Goal: Transaction & Acquisition: Purchase product/service

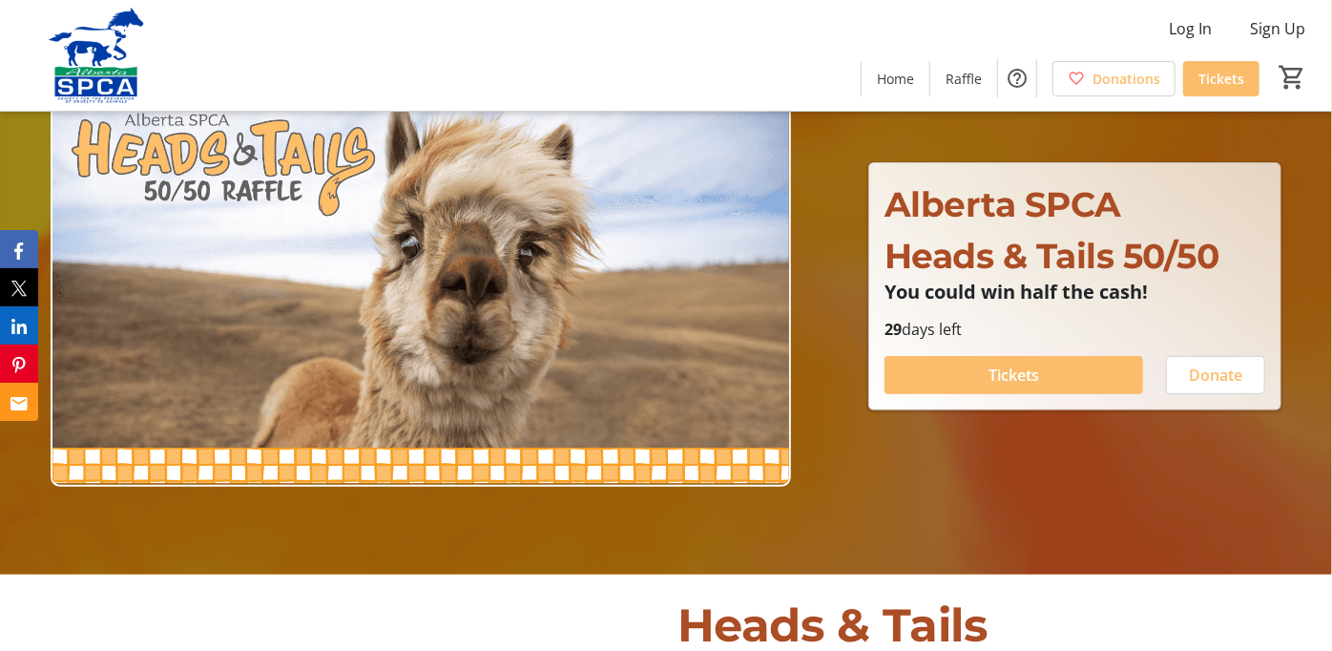
scroll to position [76, 0]
click at [1024, 387] on span at bounding box center [1013, 375] width 259 height 46
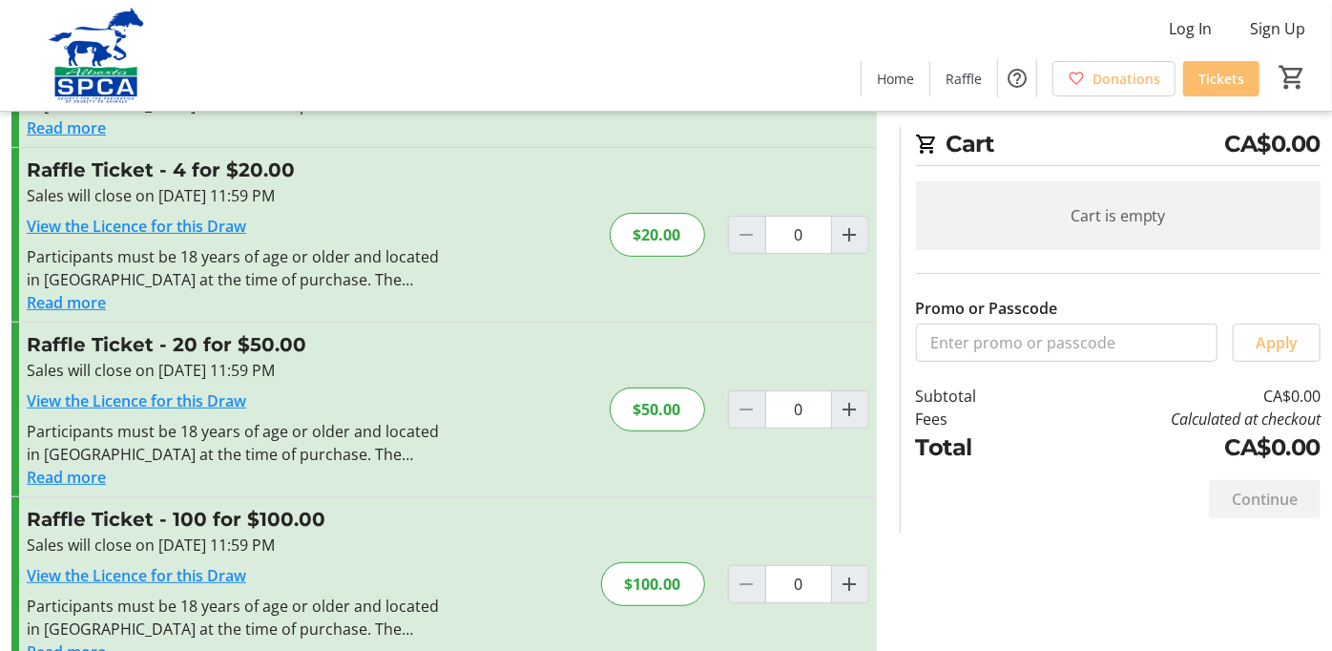
scroll to position [227, 0]
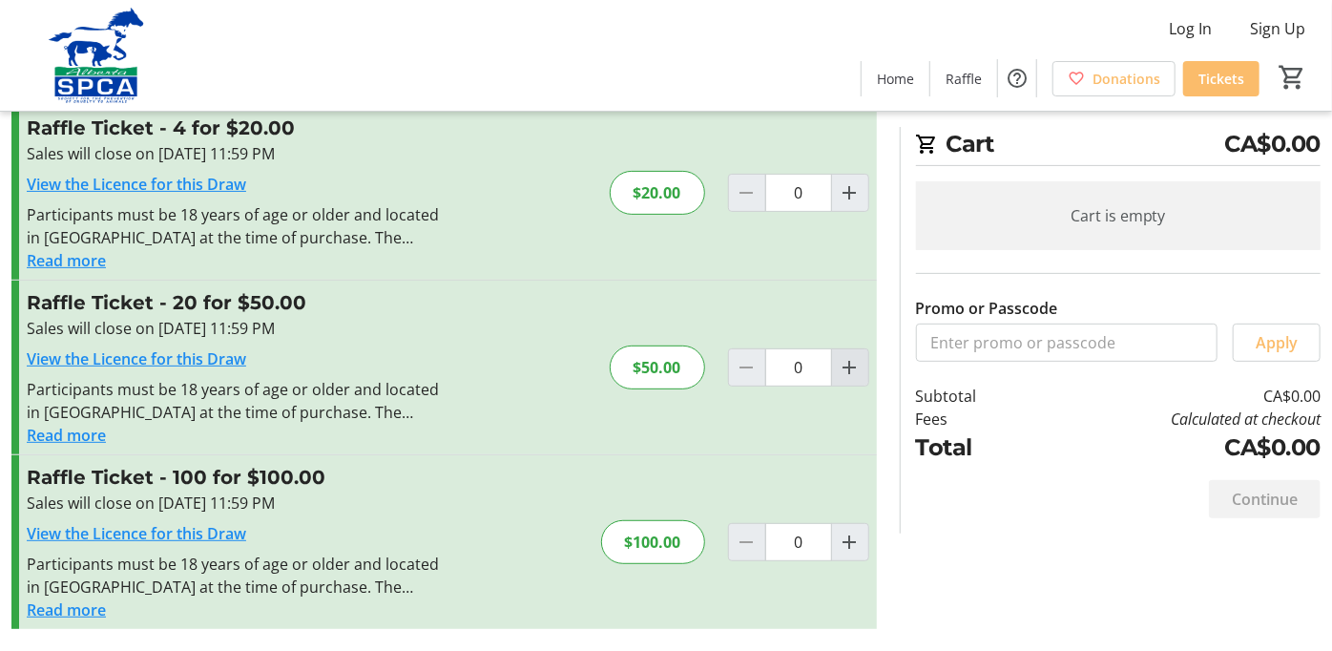
click at [846, 360] on mat-icon "Increment by one" at bounding box center [850, 367] width 23 height 23
type input "1"
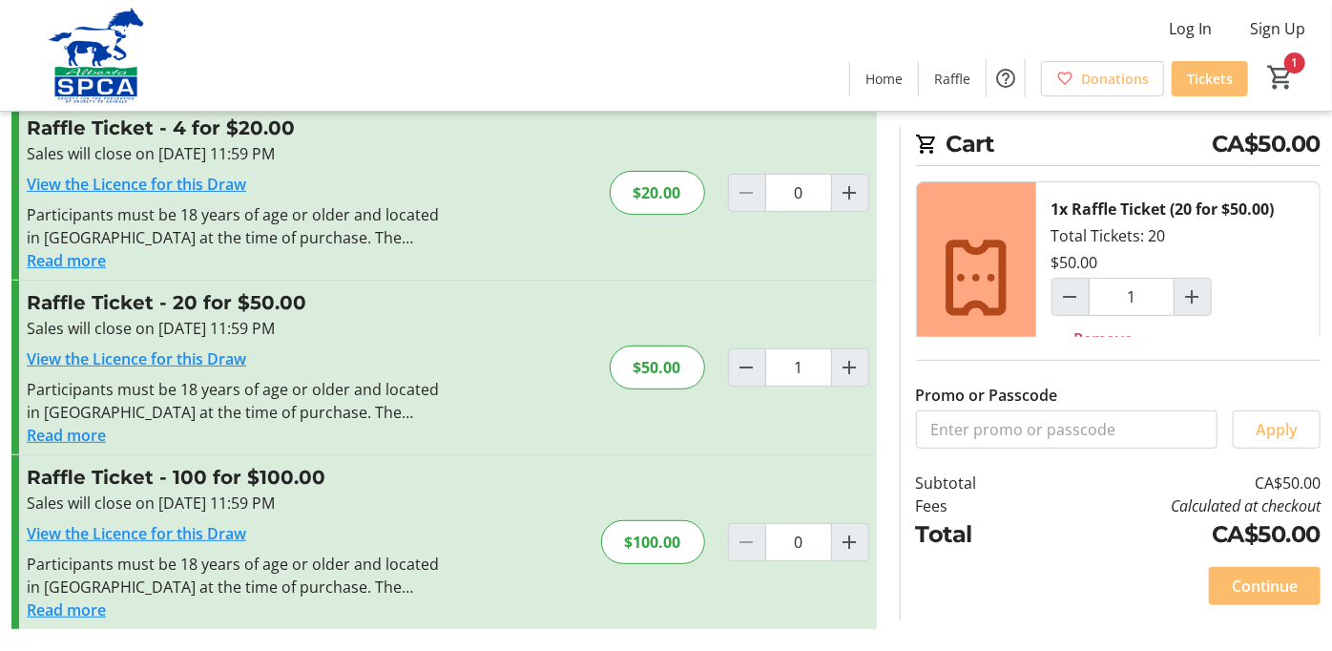
scroll to position [52, 0]
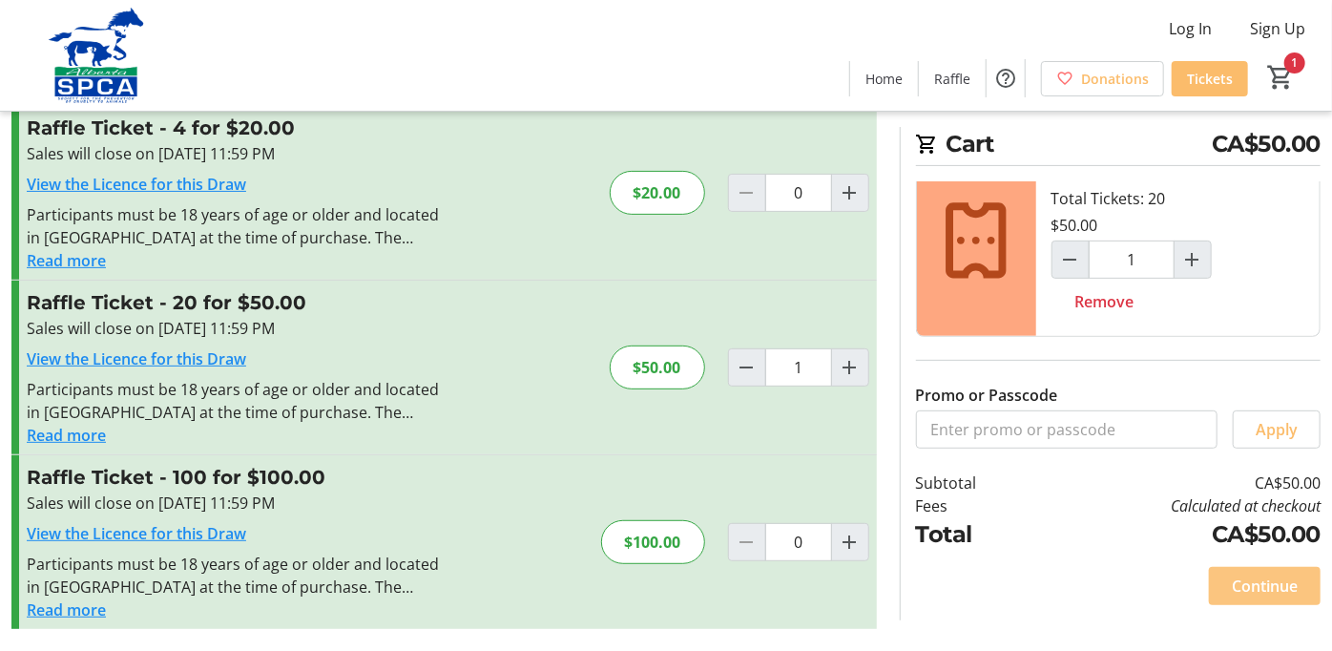
click at [1238, 592] on span "Continue" at bounding box center [1265, 585] width 66 height 23
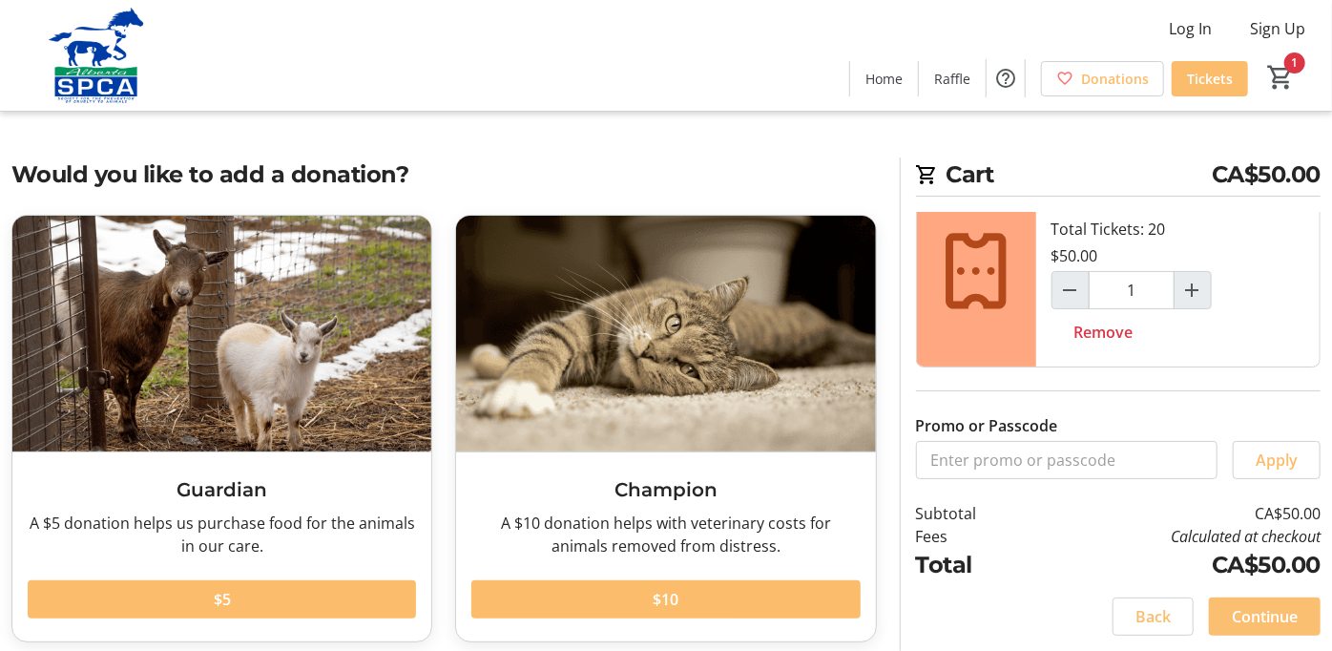
click at [1270, 618] on span "Continue" at bounding box center [1265, 616] width 66 height 23
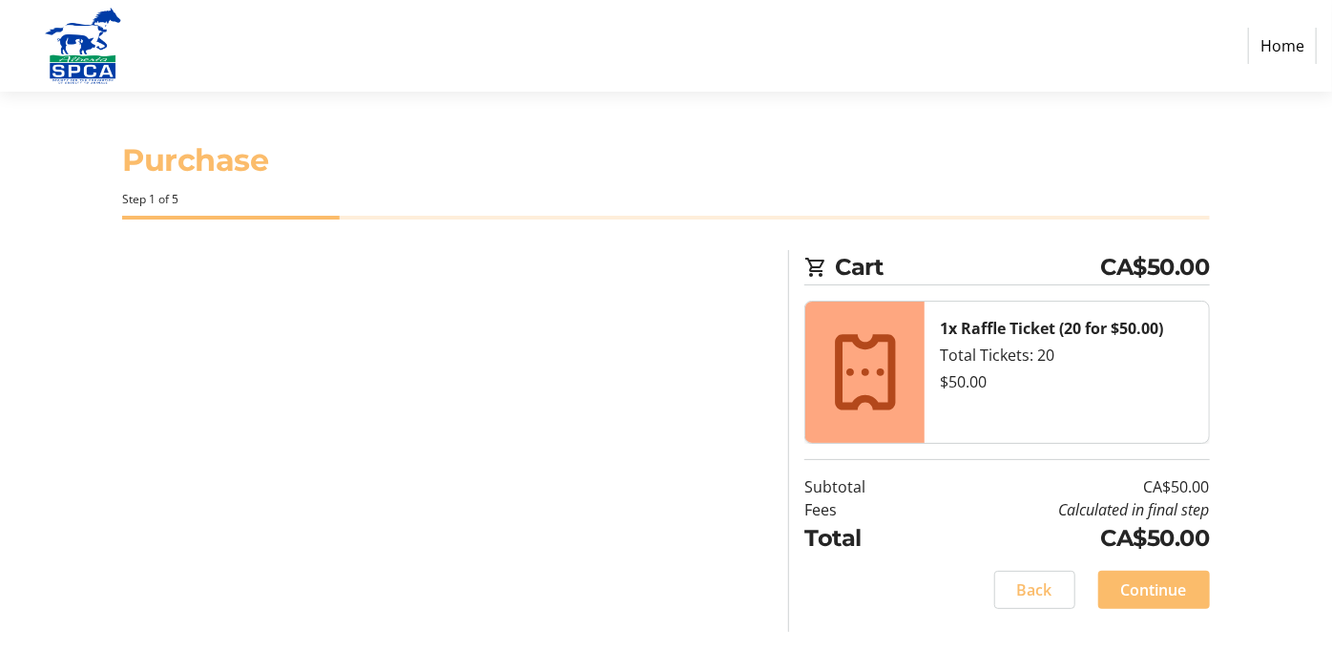
select select "CA"
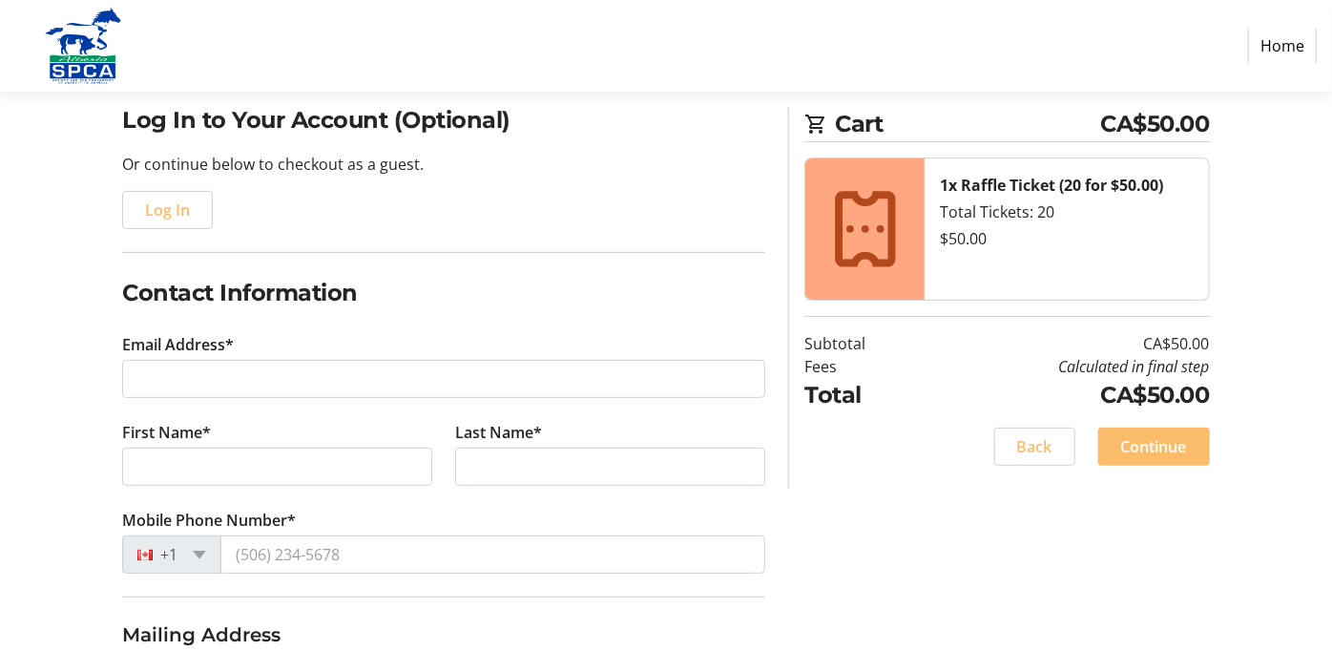
scroll to position [150, 0]
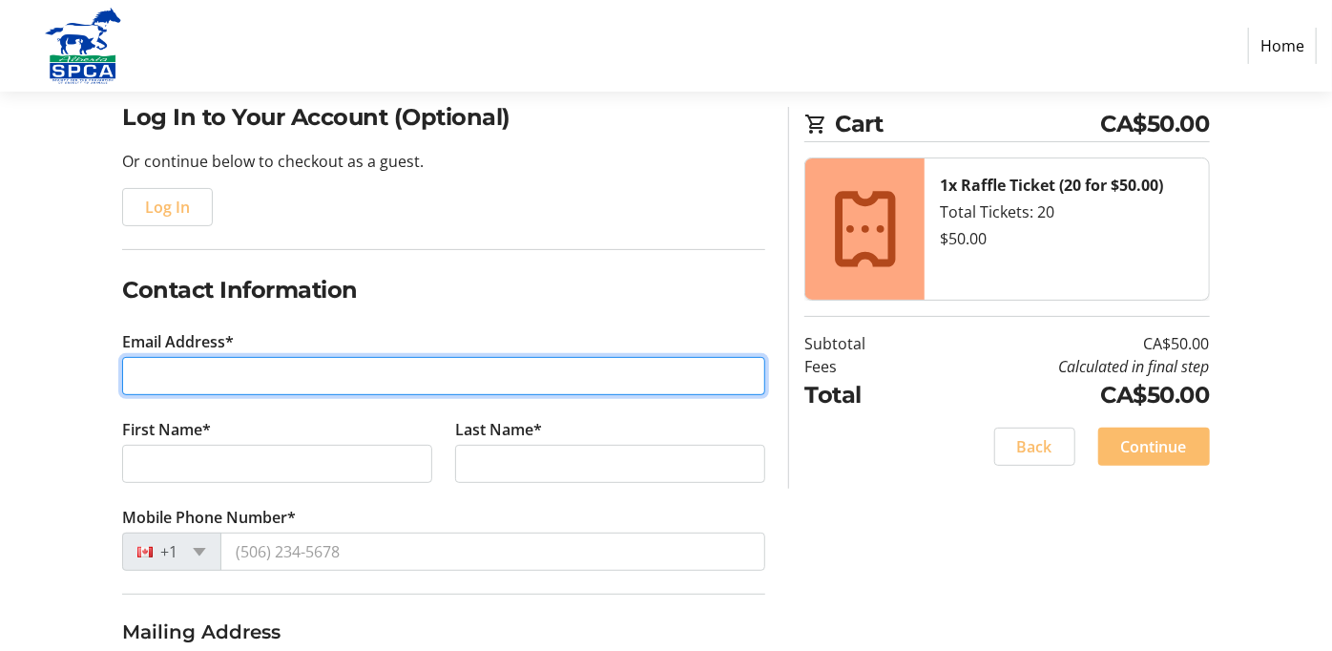
click at [236, 373] on input "Email Address*" at bounding box center [443, 376] width 643 height 38
type input "[EMAIL_ADDRESS][DOMAIN_NAME]"
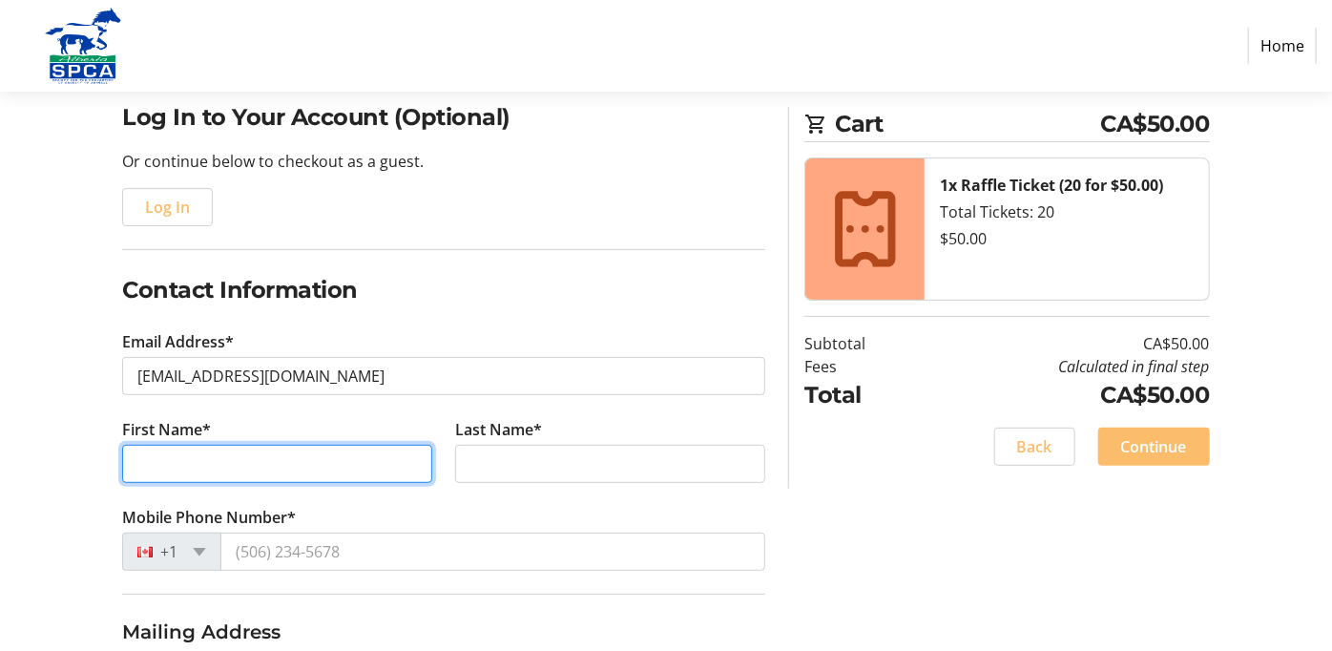
click at [256, 465] on input "First Name*" at bounding box center [277, 464] width 310 height 38
type input "[PERSON_NAME]"
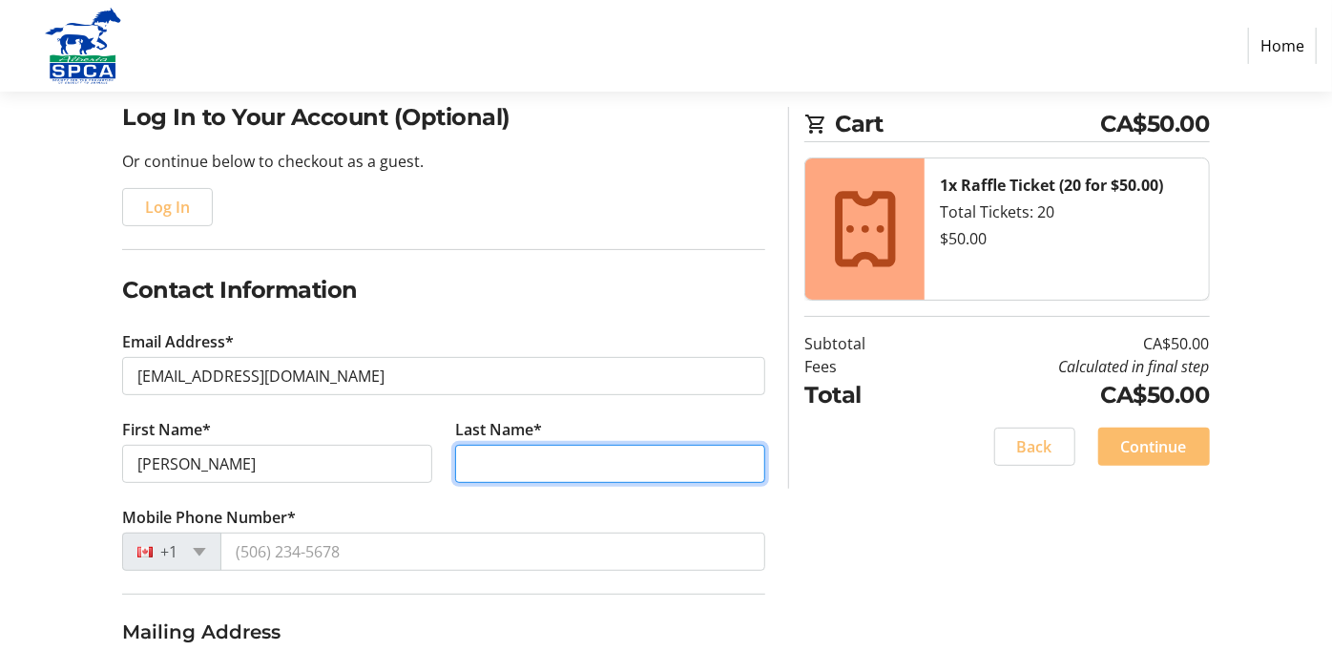
type input "[PERSON_NAME]"
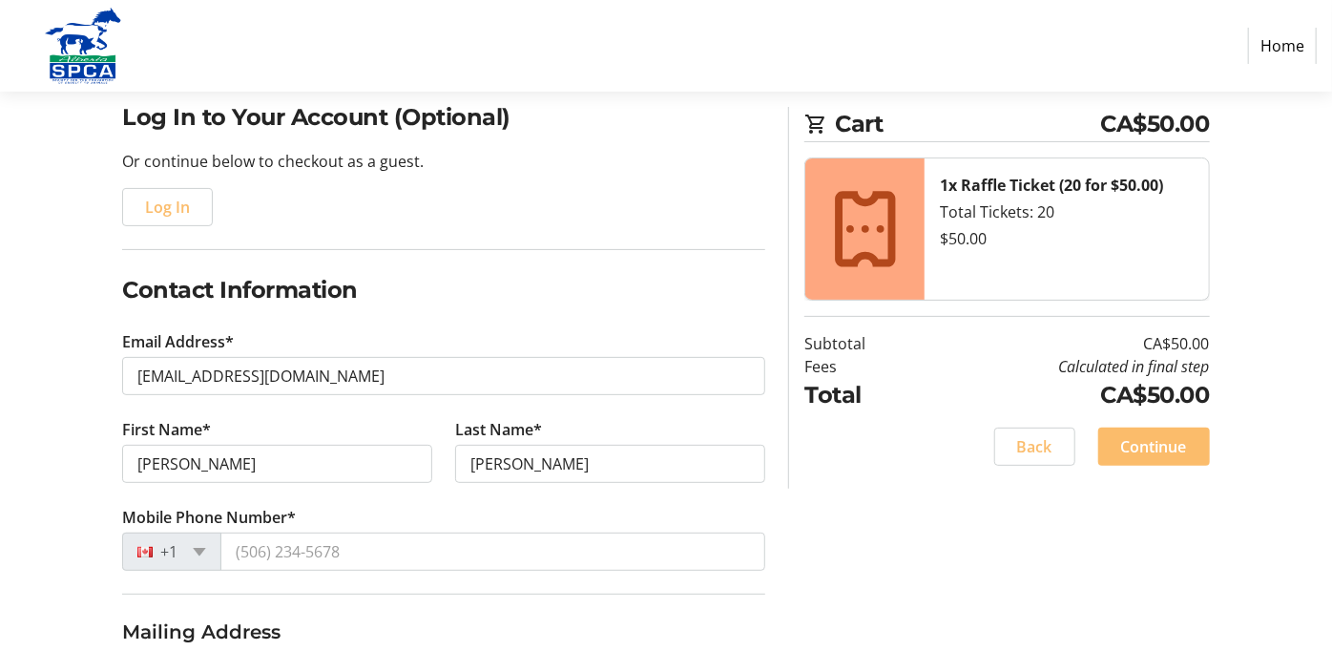
type input "2010 [GEOGRAPHIC_DATA] N.W."
type input "High River"
select select "AB"
type input "T1V0A1"
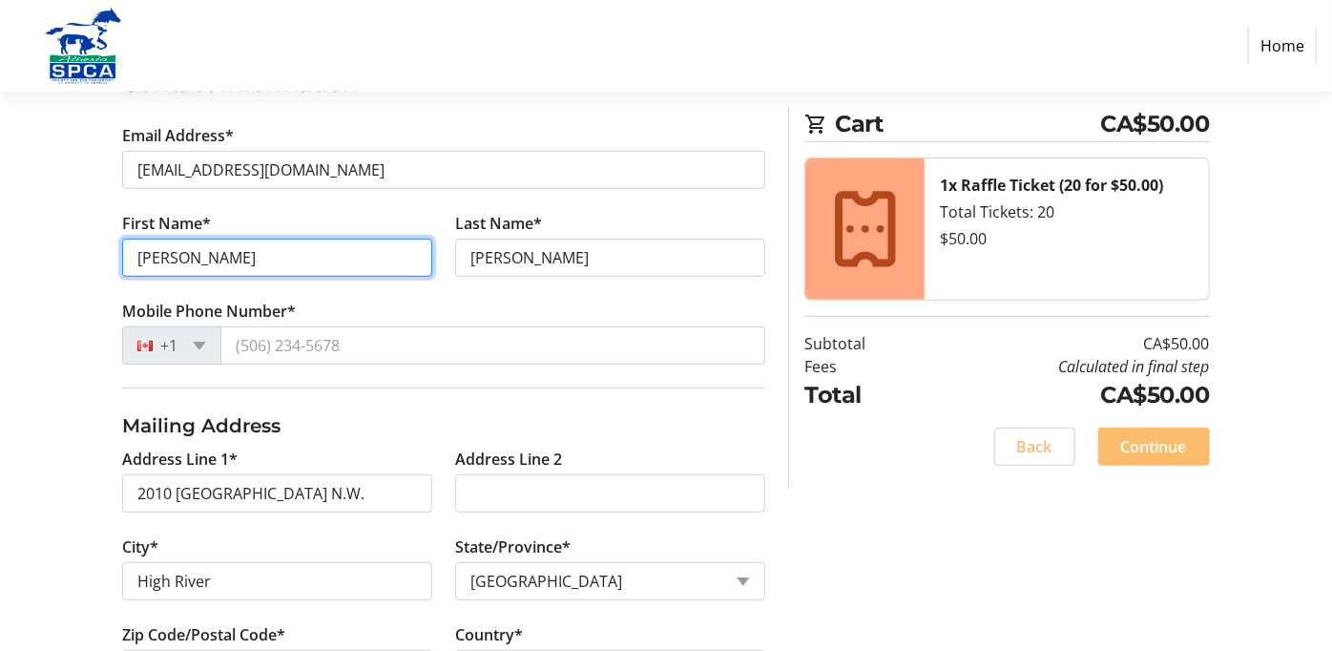
scroll to position [358, 0]
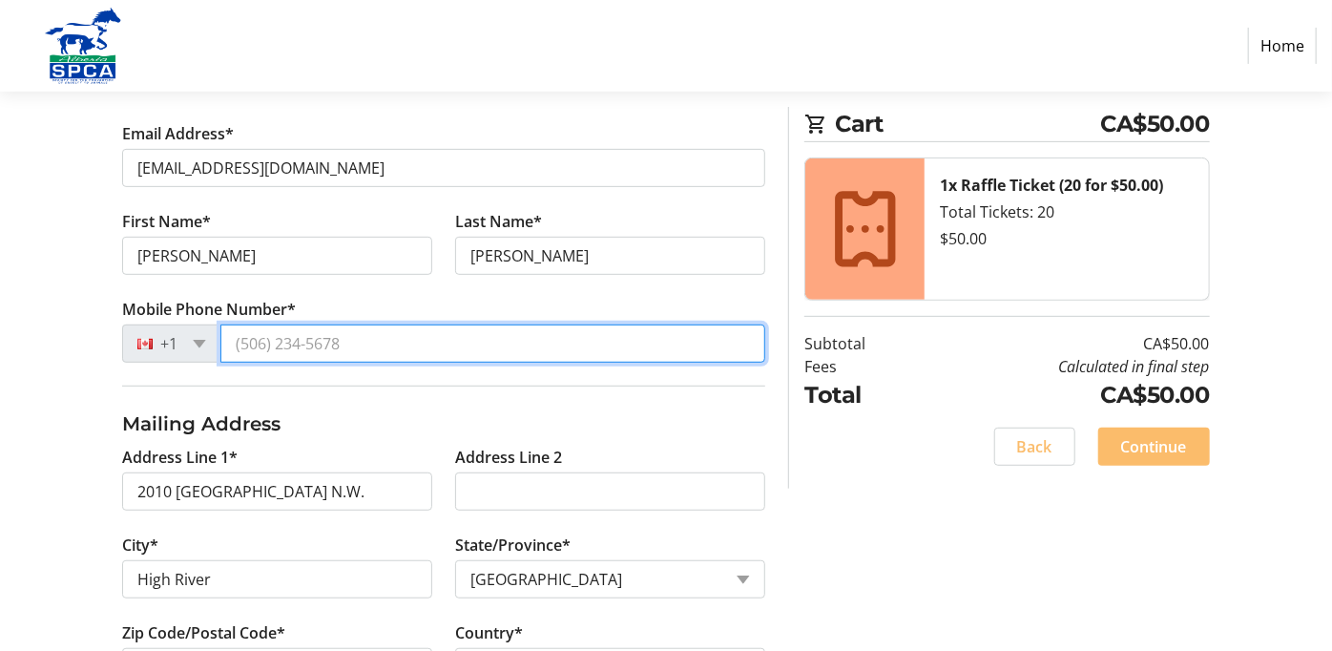
click at [301, 346] on input "Mobile Phone Number*" at bounding box center [492, 343] width 545 height 38
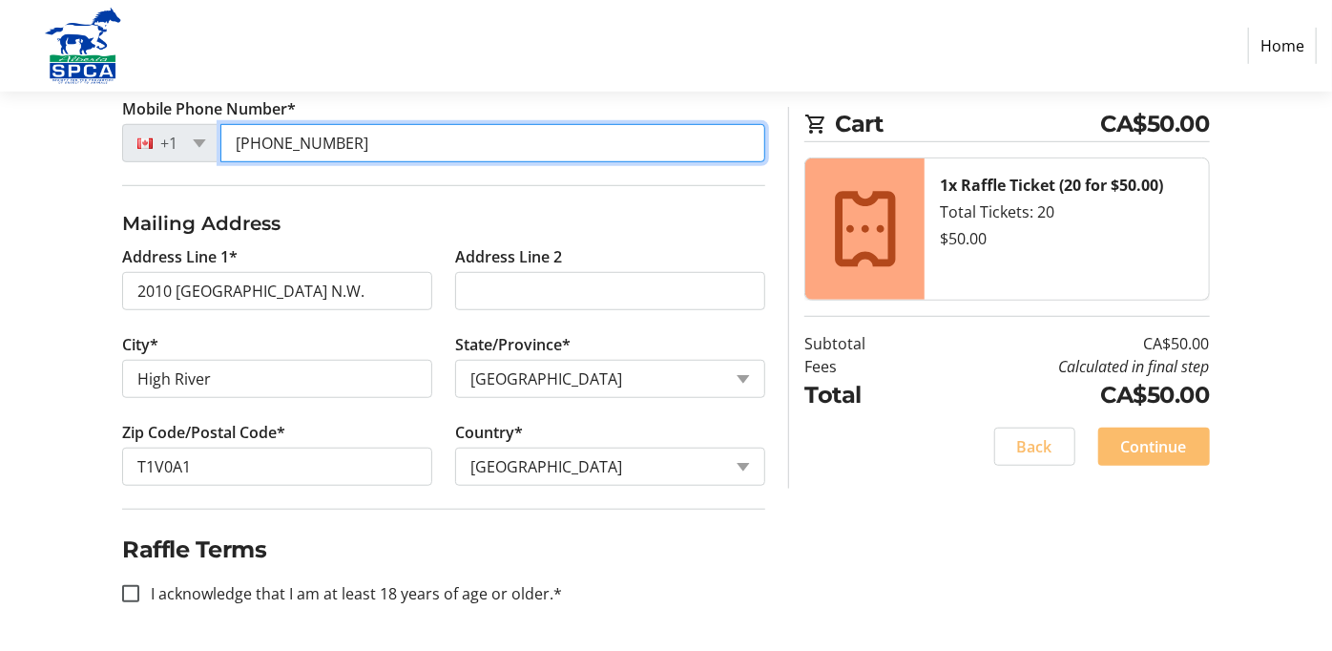
scroll to position [261, 0]
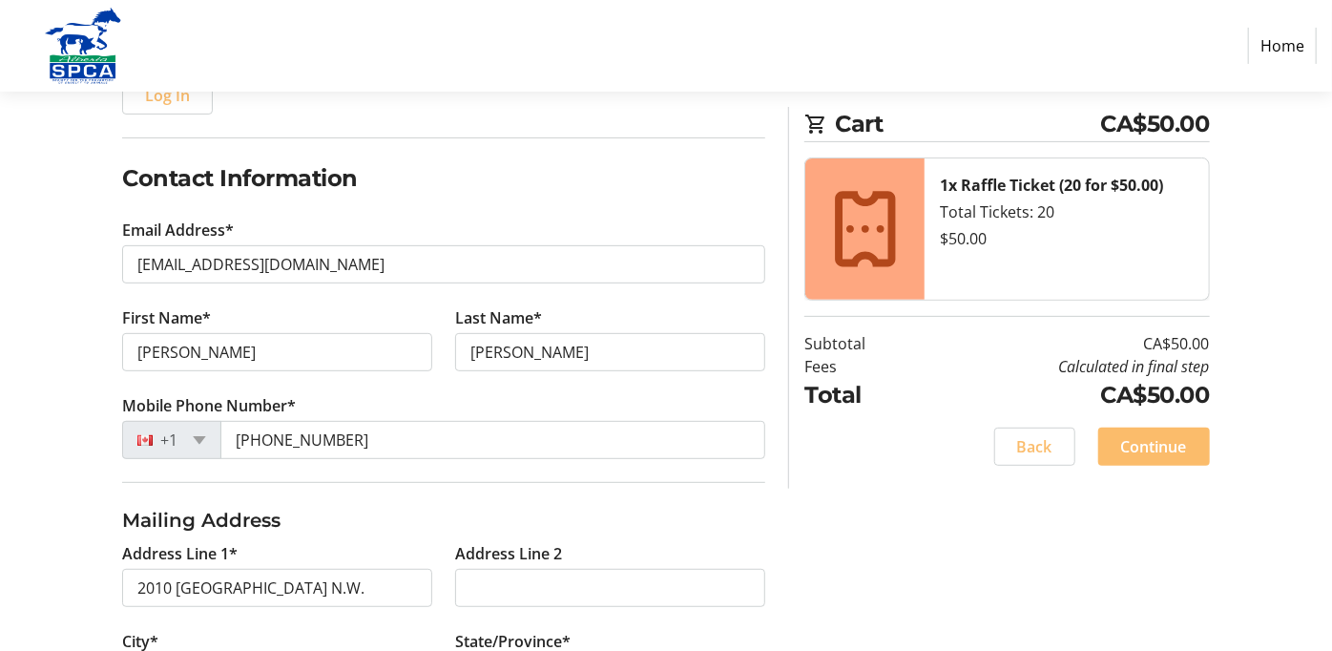
click at [103, 225] on div "Log In to Your Account (Optional) Or continue below to checkout as a guest. Log…" at bounding box center [666, 468] width 1332 height 959
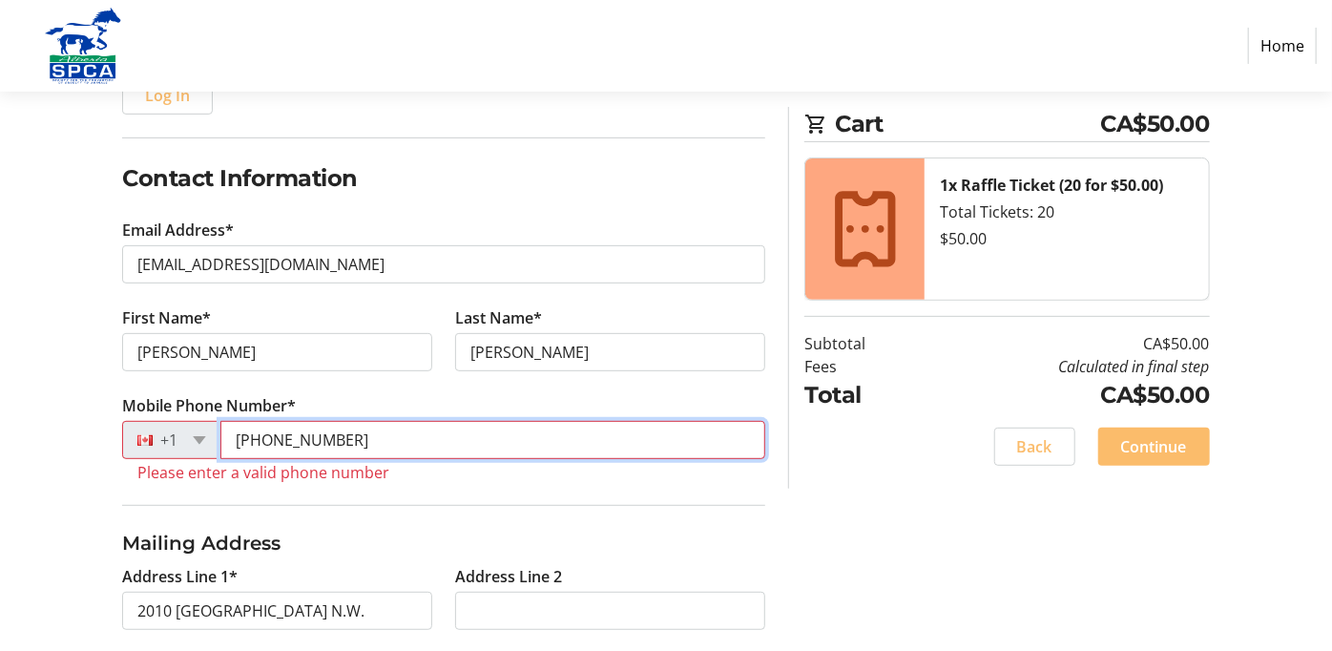
click at [426, 453] on input "[PHONE_NUMBER]" at bounding box center [492, 440] width 545 height 38
click at [277, 445] on input "403990-0527" at bounding box center [492, 440] width 545 height 38
click at [313, 453] on input "403990-0527" at bounding box center [492, 440] width 545 height 38
click at [435, 459] on input "4039900527" at bounding box center [492, 440] width 545 height 38
type input "4"
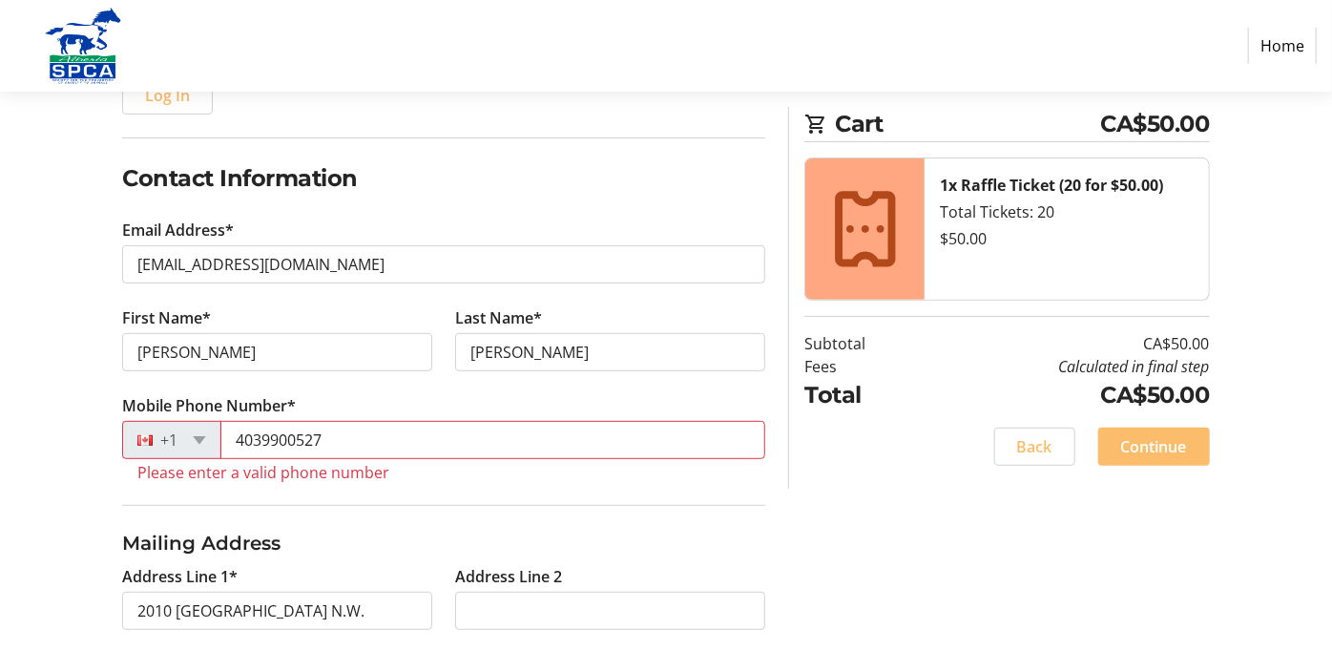
click at [460, 502] on tr-form-field "Mobile Phone Number* +1 4039900527 Please enter a valid phone number" at bounding box center [443, 449] width 643 height 111
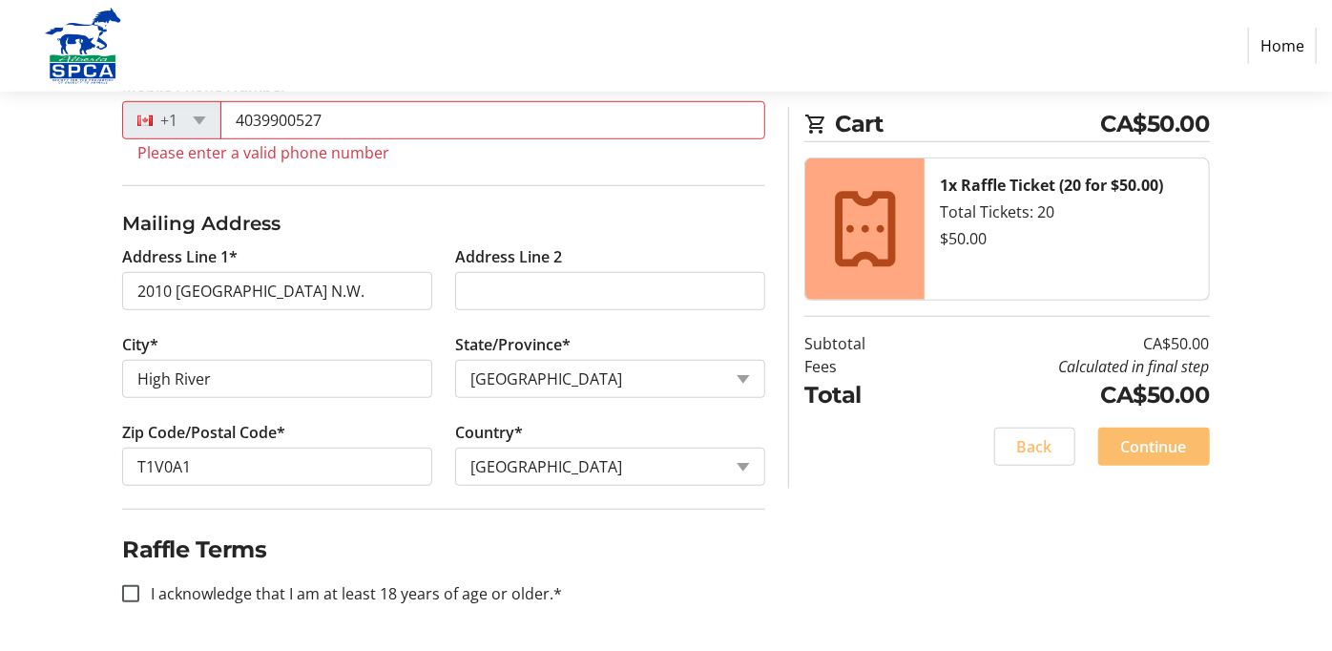
scroll to position [595, 0]
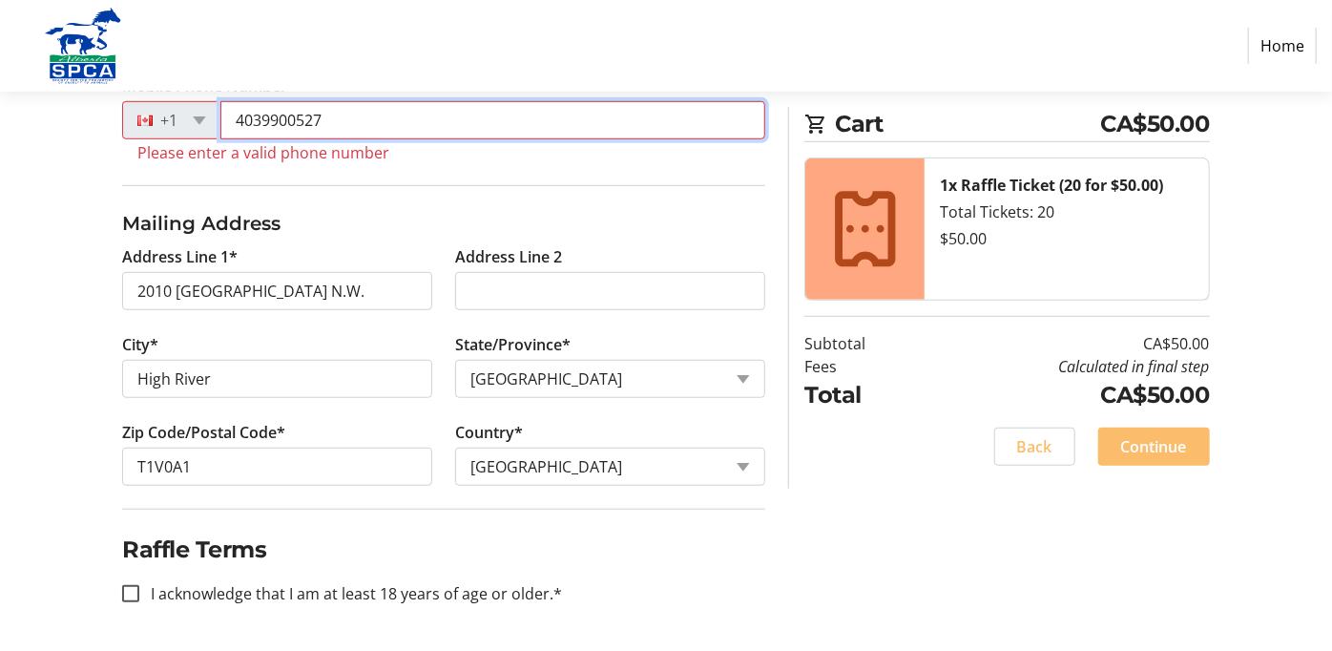
click at [353, 118] on input "4039900527" at bounding box center [492, 120] width 545 height 38
type input "4"
type input "4039900527"
click at [363, 123] on input "4039900527" at bounding box center [492, 120] width 545 height 38
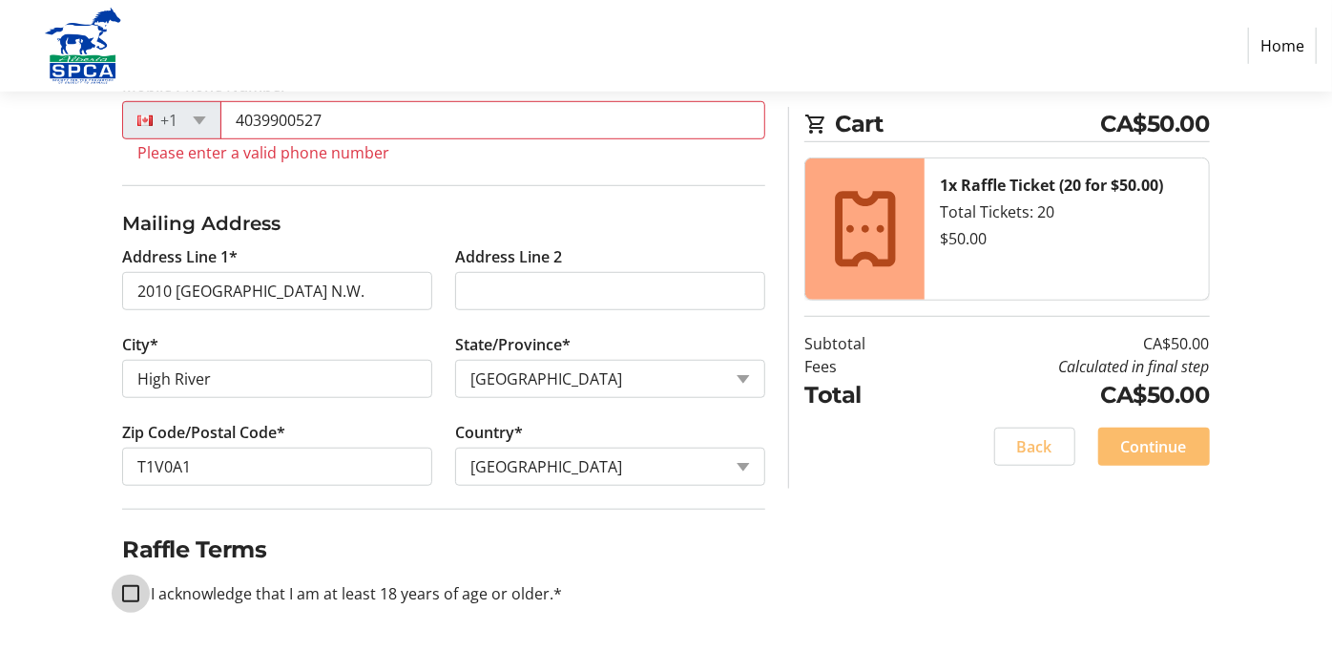
click at [136, 596] on input "I acknowledge that I am at least 18 years of age or older.*" at bounding box center [130, 593] width 17 height 17
checkbox input "true"
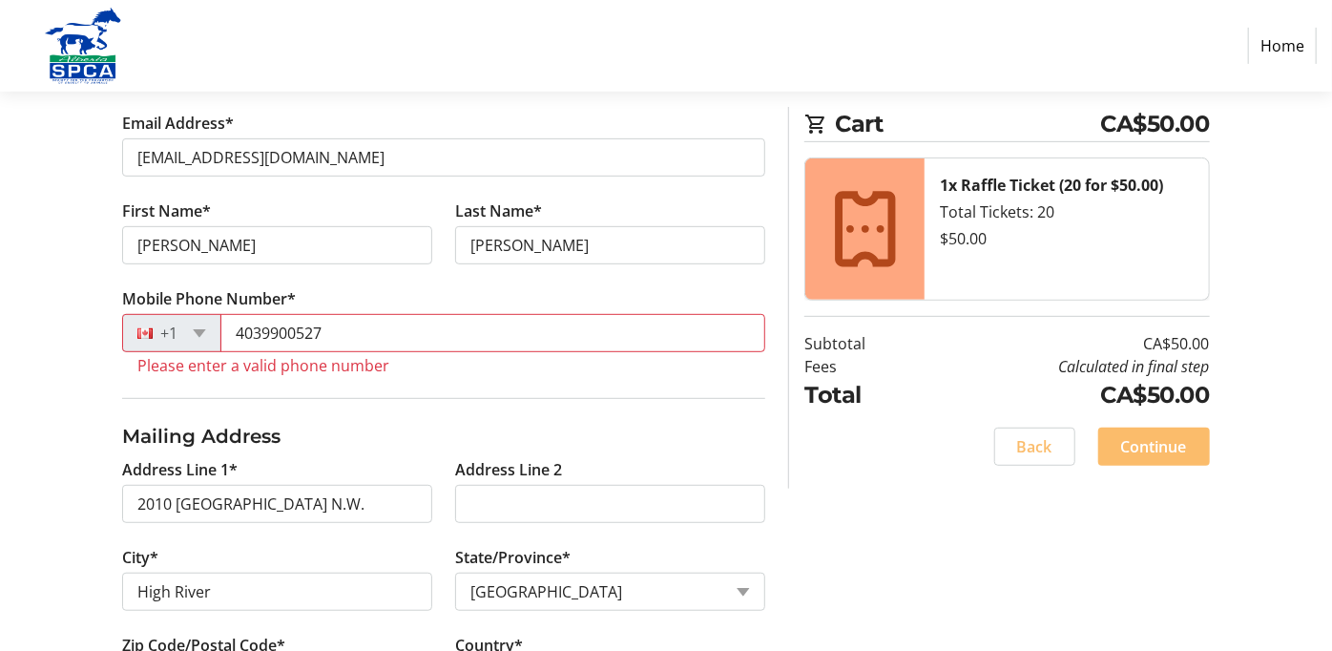
scroll to position [275, 0]
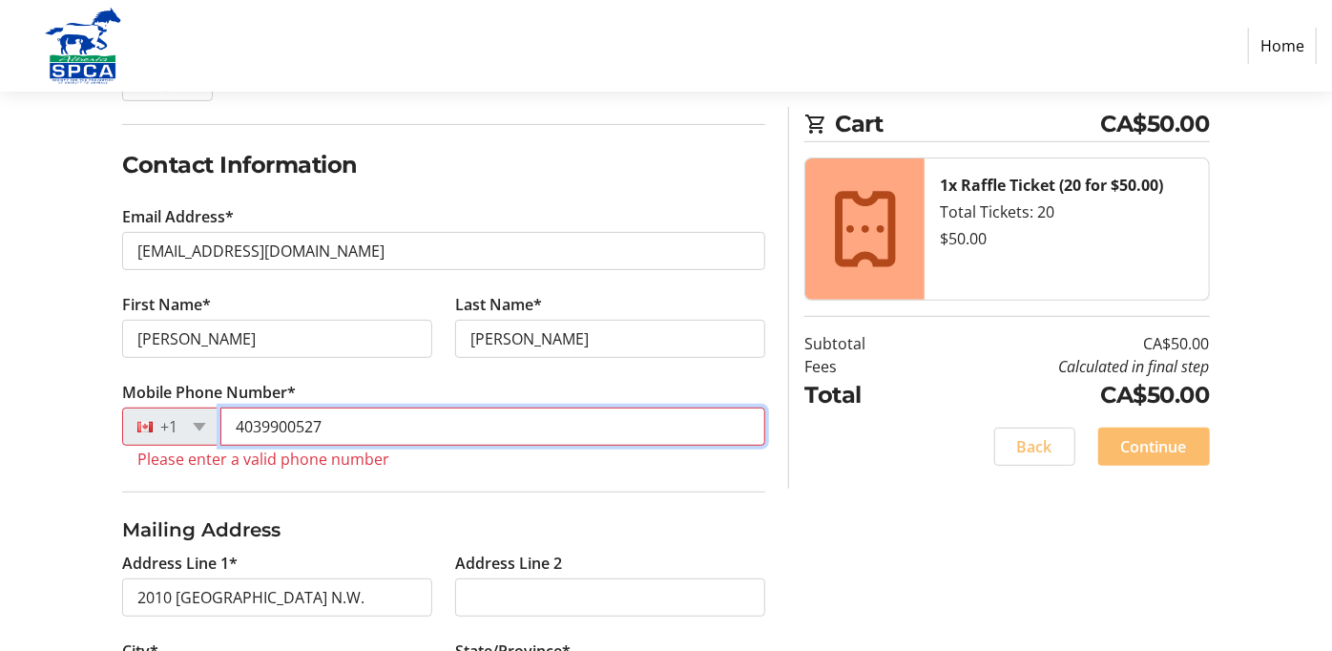
click at [453, 437] on input "4039900527" at bounding box center [492, 426] width 545 height 38
type input "4"
click at [355, 438] on input "Mobile Phone Number*" at bounding box center [492, 426] width 545 height 38
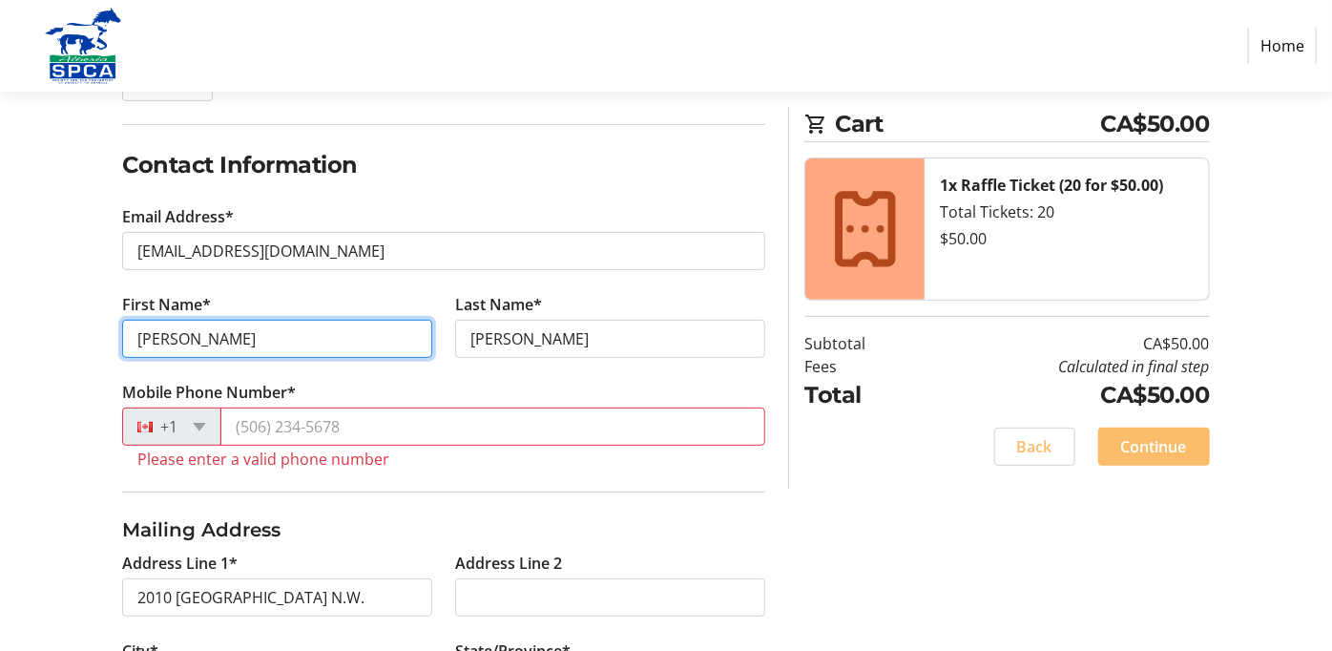
click at [343, 343] on input "[PERSON_NAME]" at bounding box center [277, 339] width 310 height 38
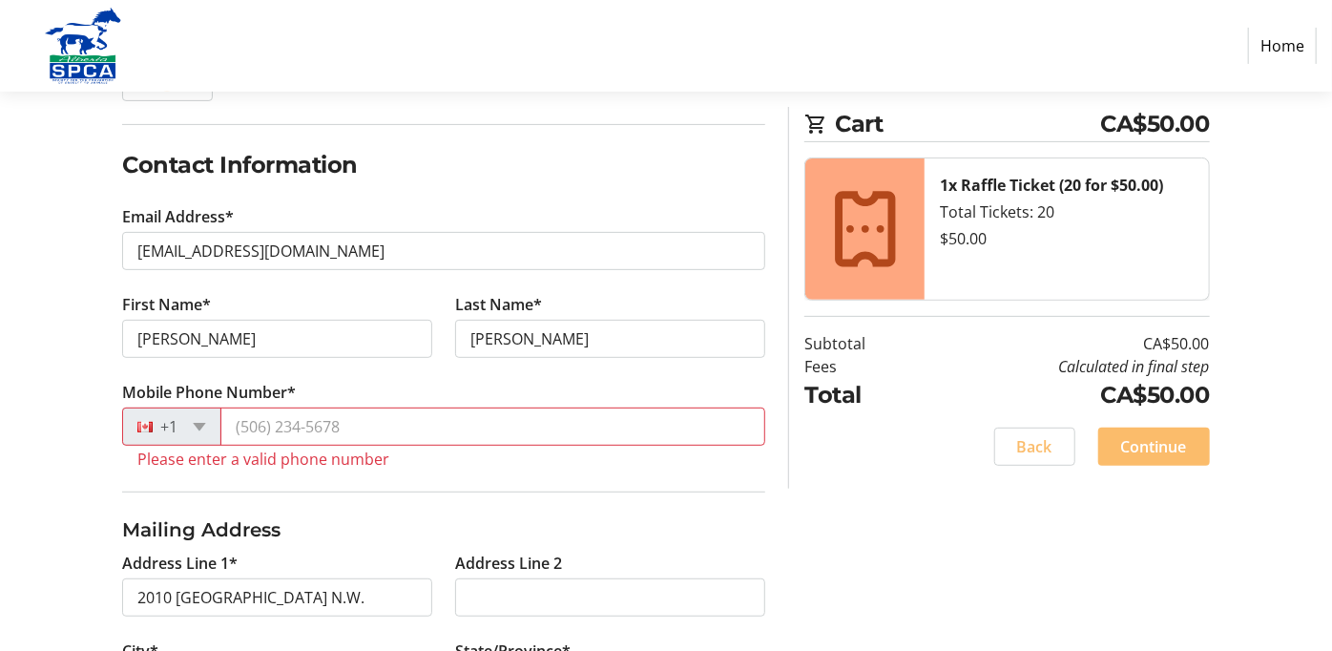
click at [561, 390] on tr-form-field "Mobile Phone Number* +1 Please enter a valid phone number" at bounding box center [443, 436] width 643 height 111
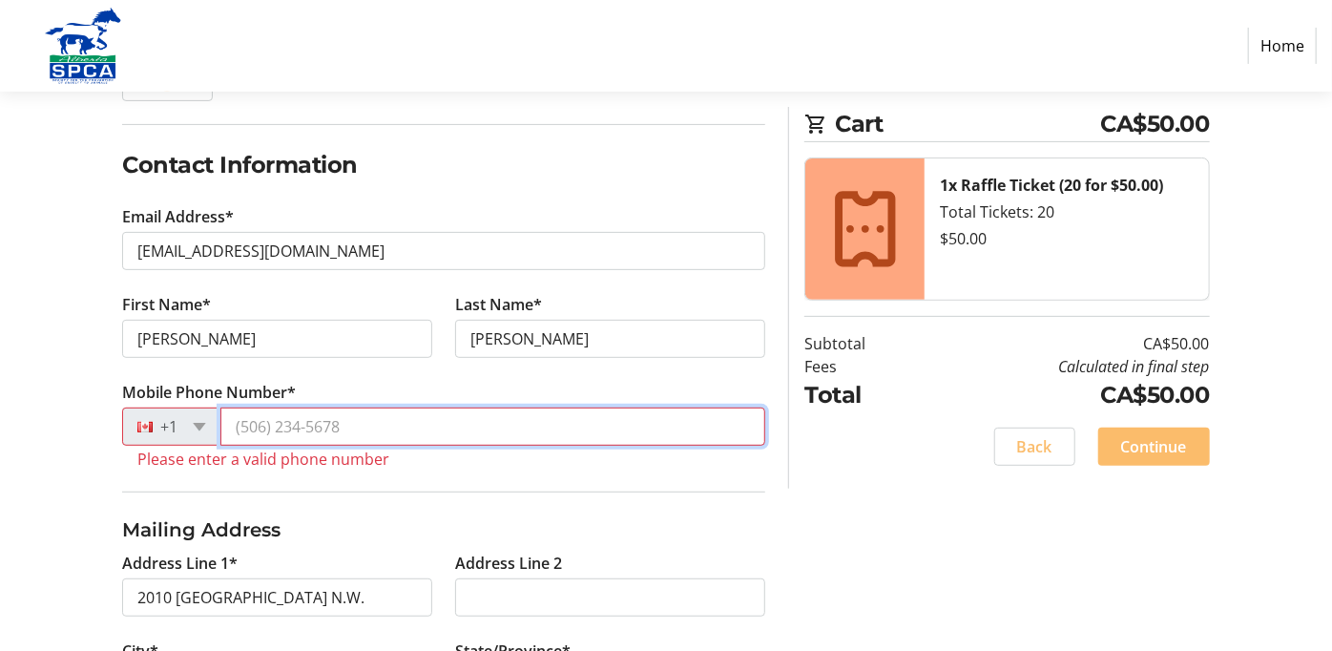
click at [523, 430] on input "Mobile Phone Number*" at bounding box center [492, 426] width 545 height 38
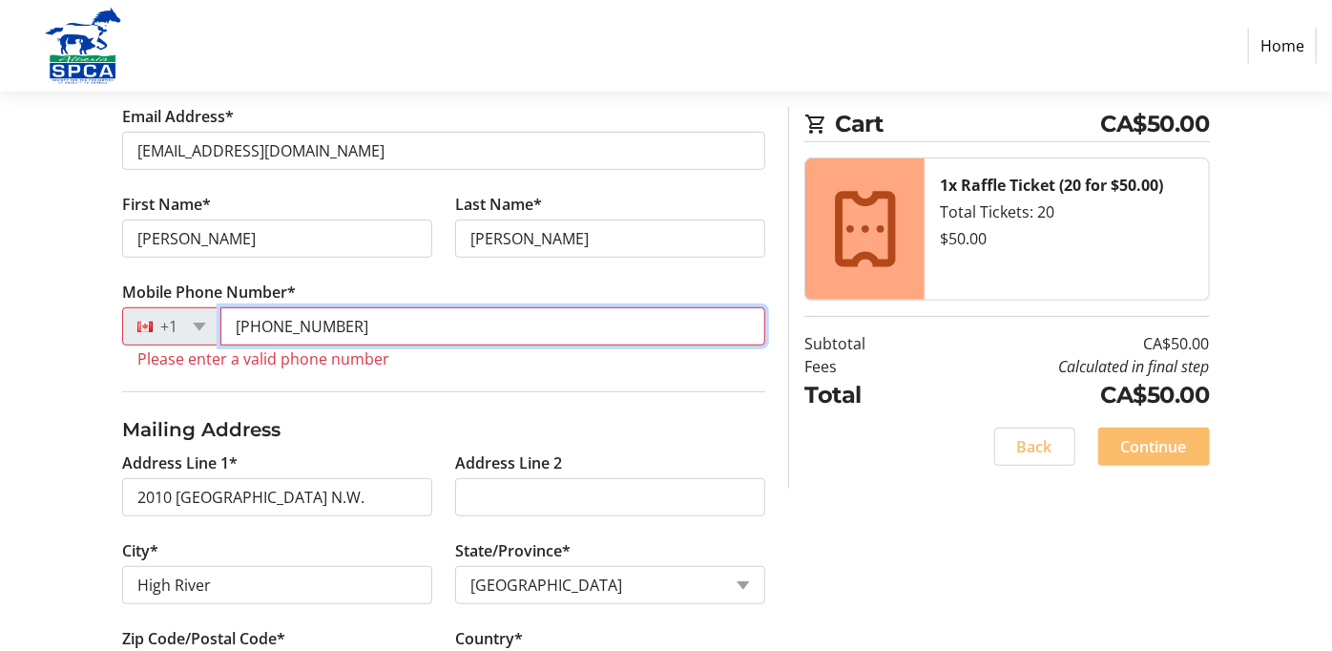
scroll to position [595, 0]
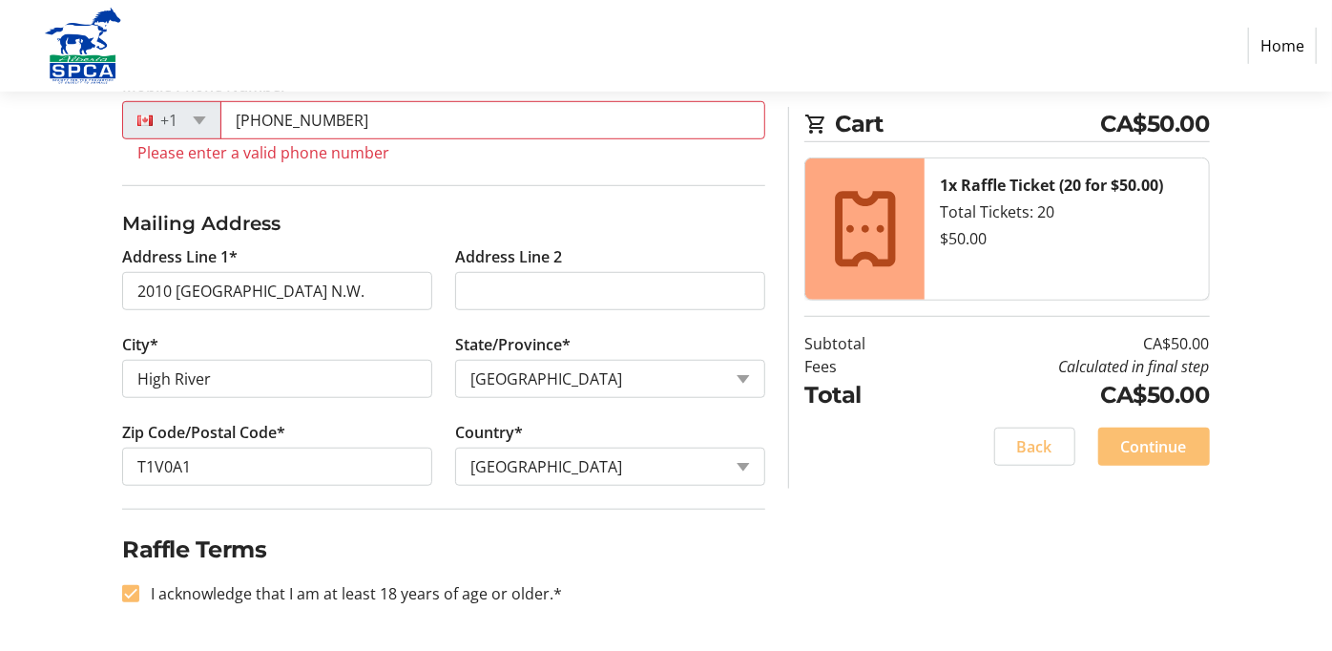
click at [1180, 439] on span "Continue" at bounding box center [1154, 446] width 66 height 23
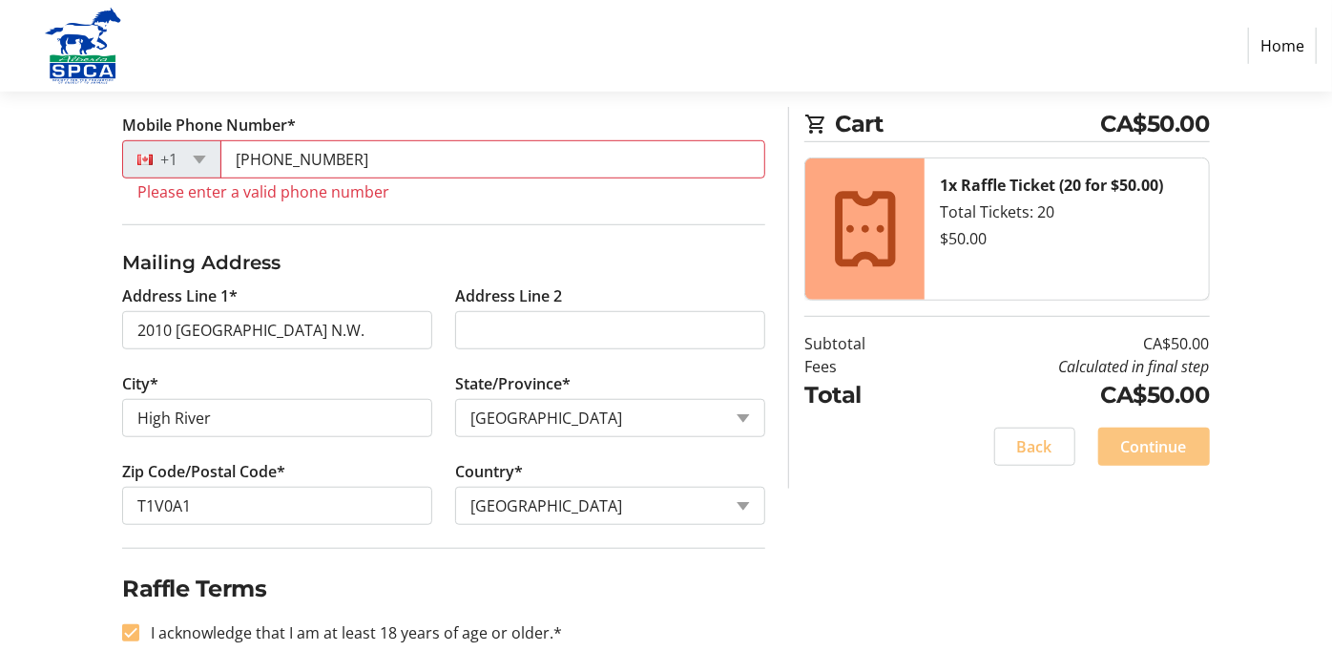
scroll to position [533, 0]
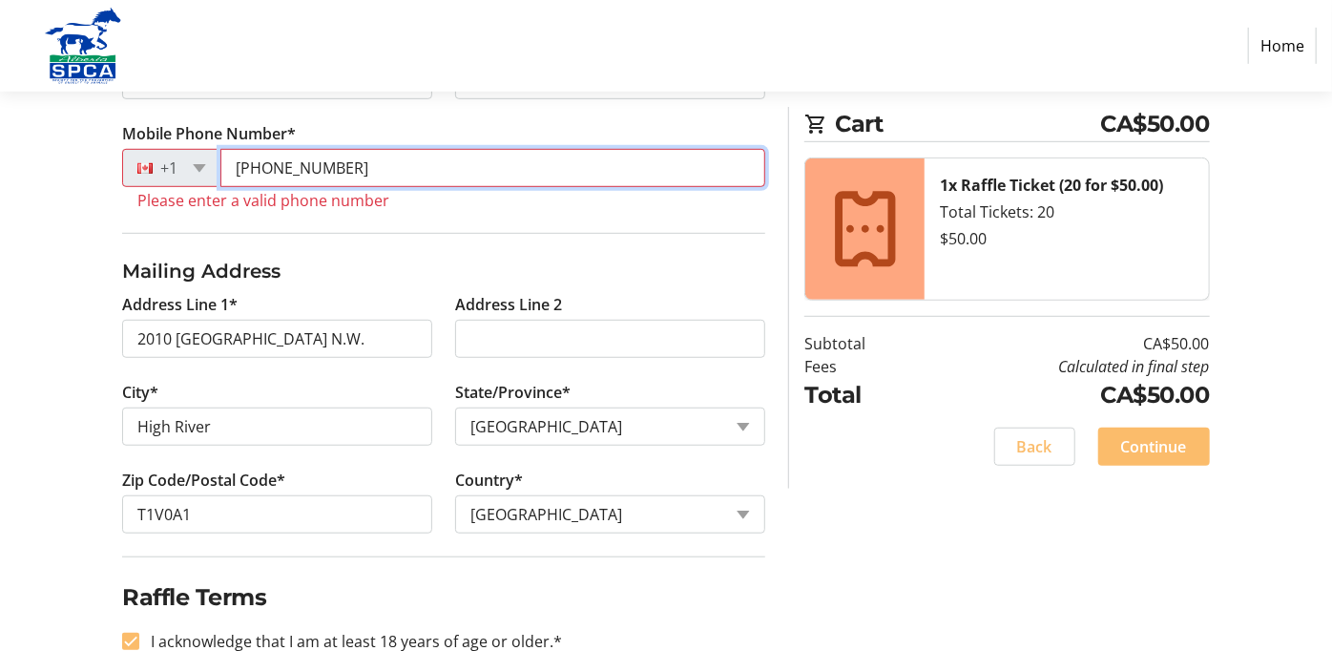
click at [590, 185] on input "[PHONE_NUMBER]" at bounding box center [492, 168] width 545 height 38
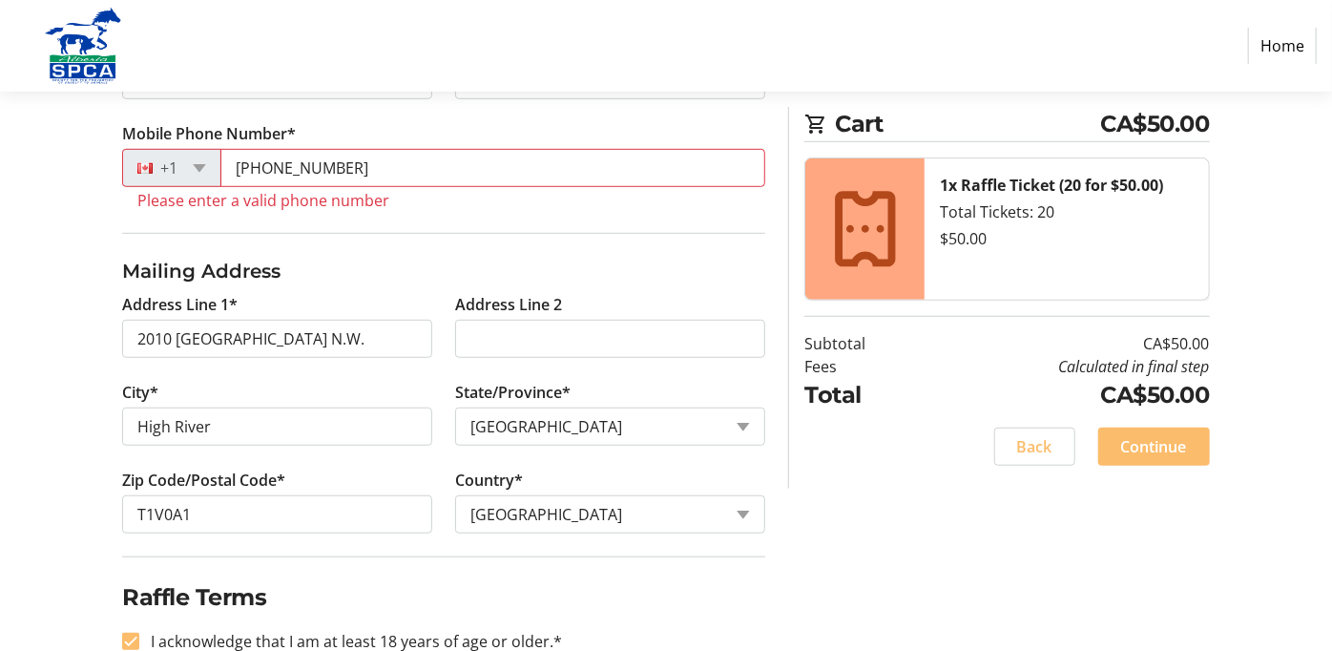
click at [155, 174] on div at bounding box center [150, 167] width 54 height 21
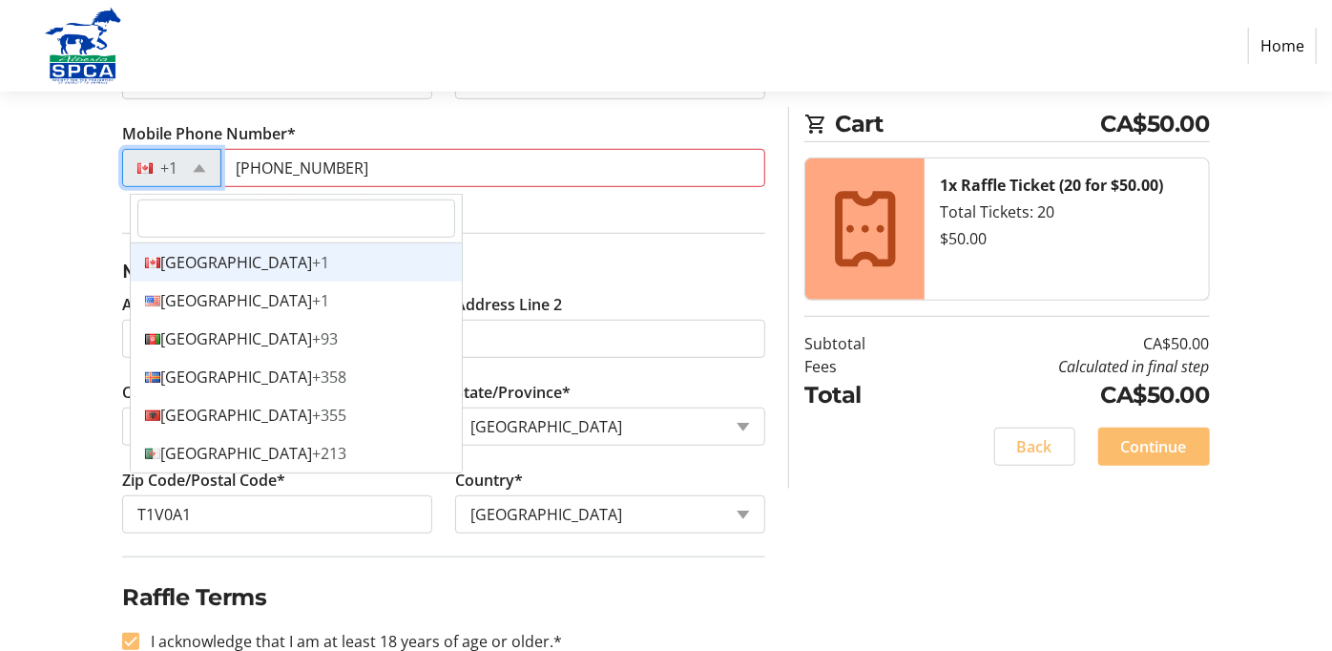
click at [312, 257] on span "+1" at bounding box center [320, 262] width 17 height 21
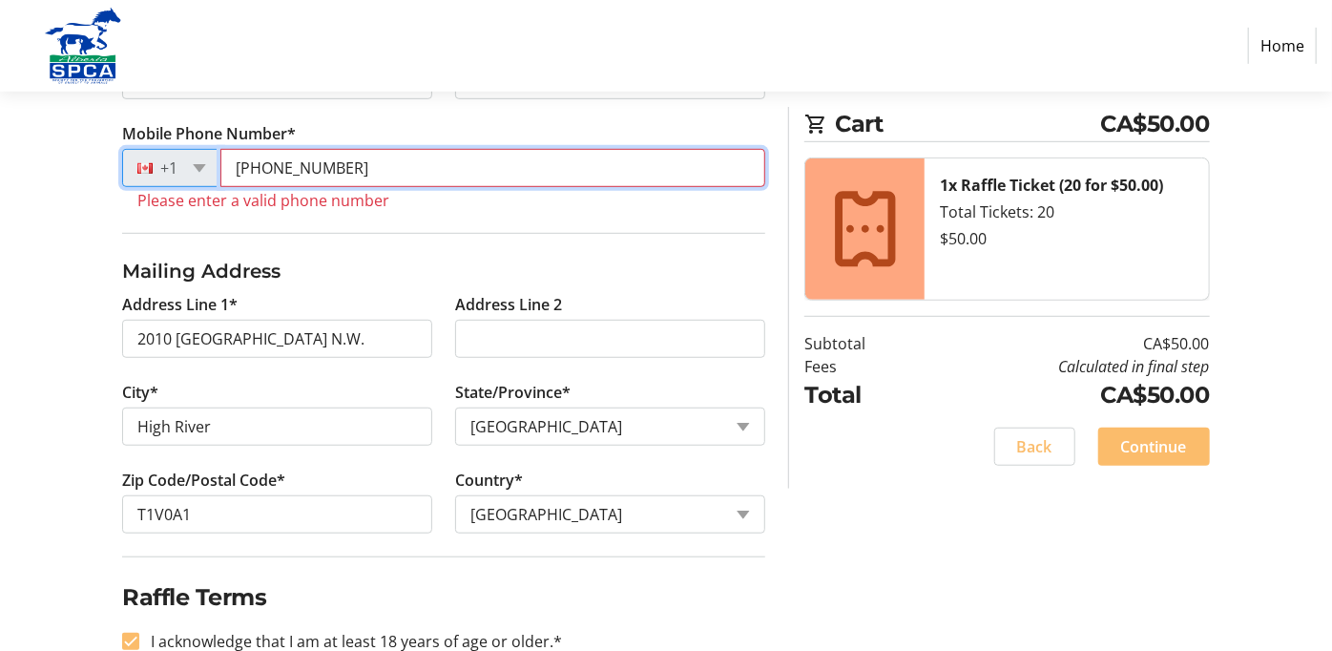
click at [467, 172] on input "[PHONE_NUMBER]" at bounding box center [492, 168] width 545 height 38
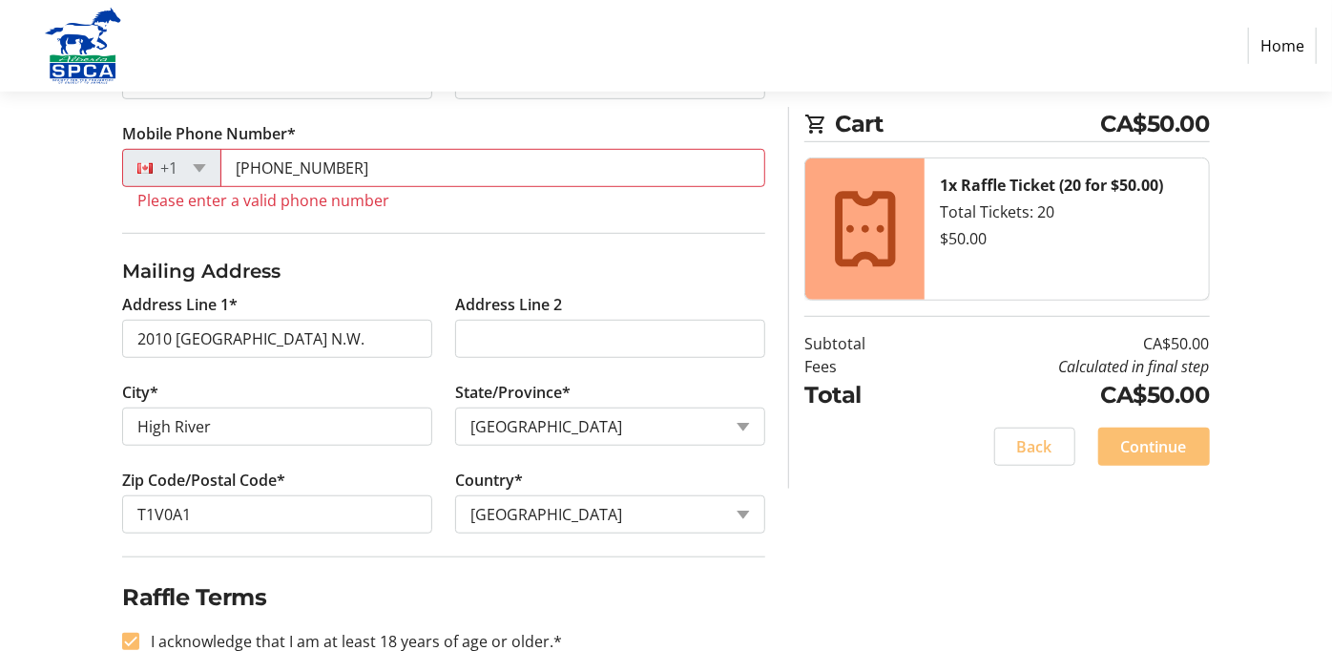
click at [1133, 456] on span "Continue" at bounding box center [1154, 446] width 66 height 23
click at [1150, 451] on span "Continue" at bounding box center [1154, 446] width 66 height 23
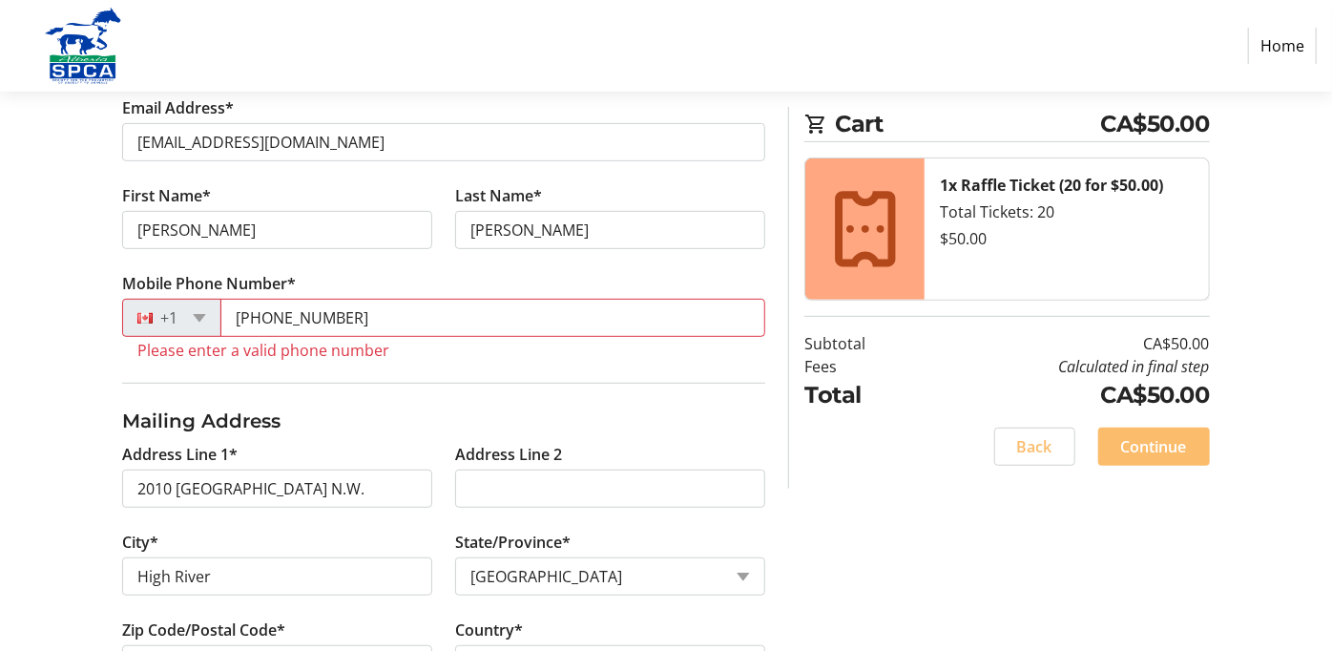
scroll to position [384, 0]
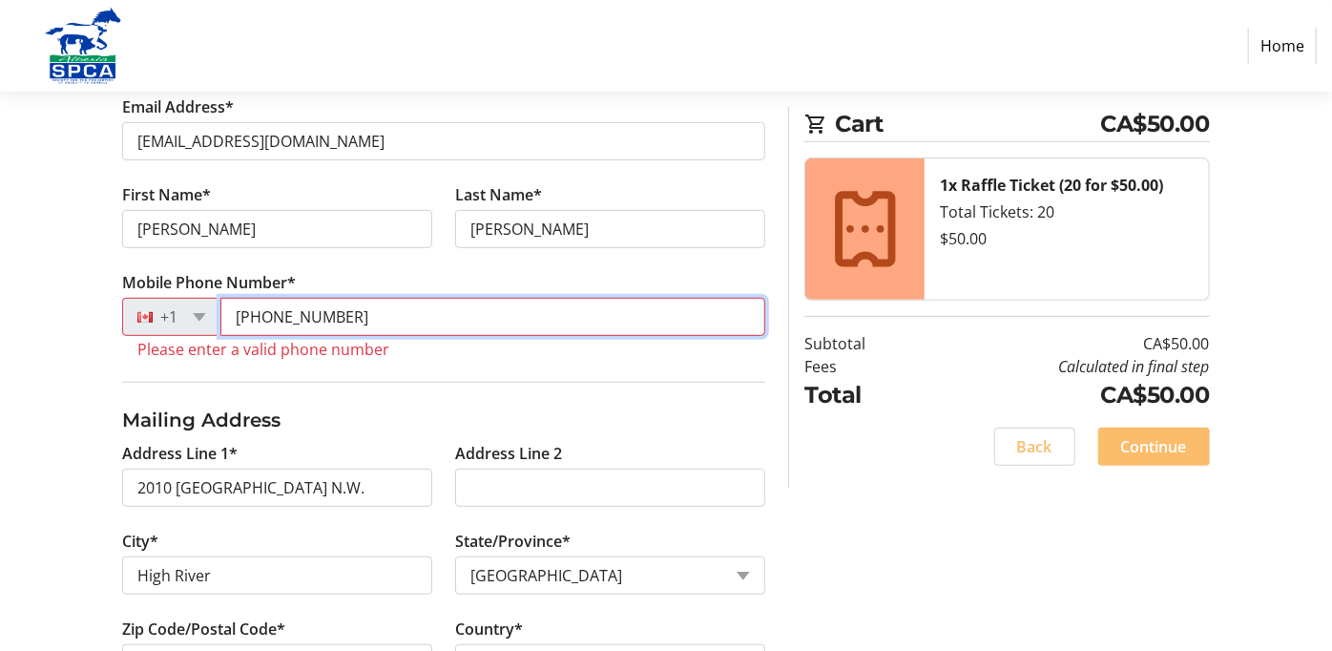
click at [568, 323] on input "[PHONE_NUMBER]" at bounding box center [492, 317] width 545 height 38
click at [322, 317] on input "[PHONE_NUMBER]" at bounding box center [492, 317] width 545 height 38
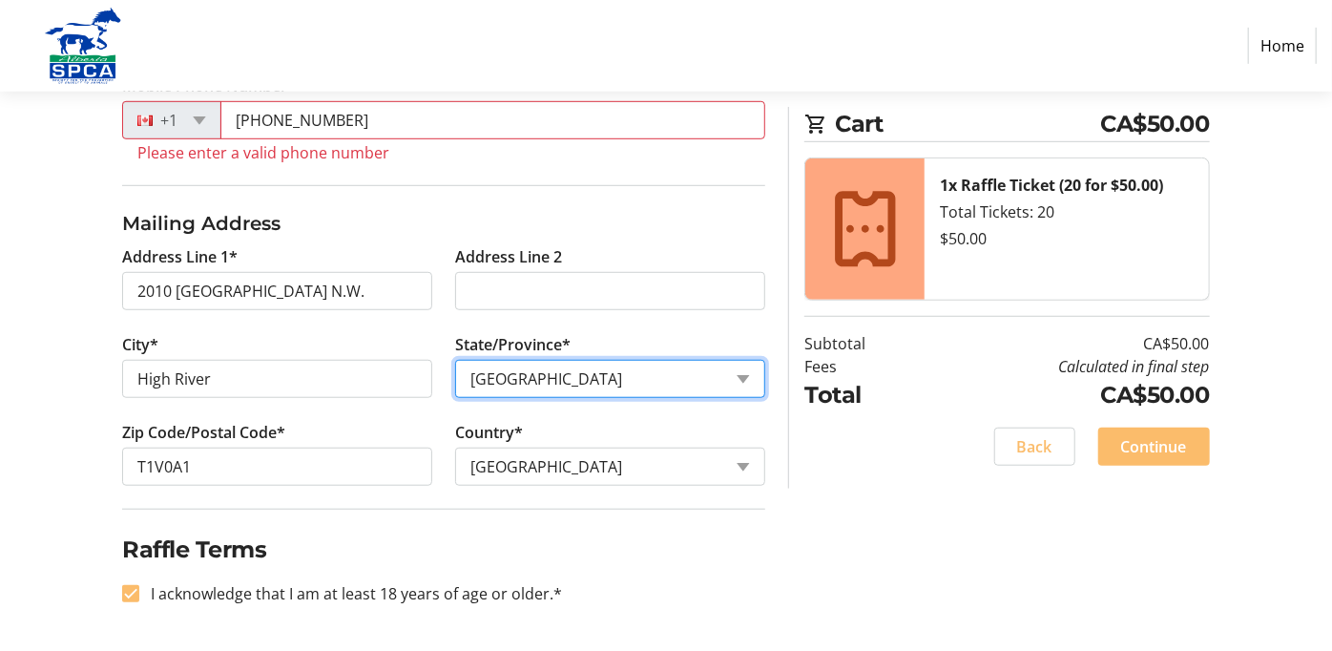
click at [747, 375] on select "State or Province State or Province Alberta British Columbia Manitoba New Bruns…" at bounding box center [610, 379] width 310 height 38
click at [455, 360] on select "State or Province State or Province Alberta British Columbia Manitoba New Bruns…" at bounding box center [610, 379] width 310 height 38
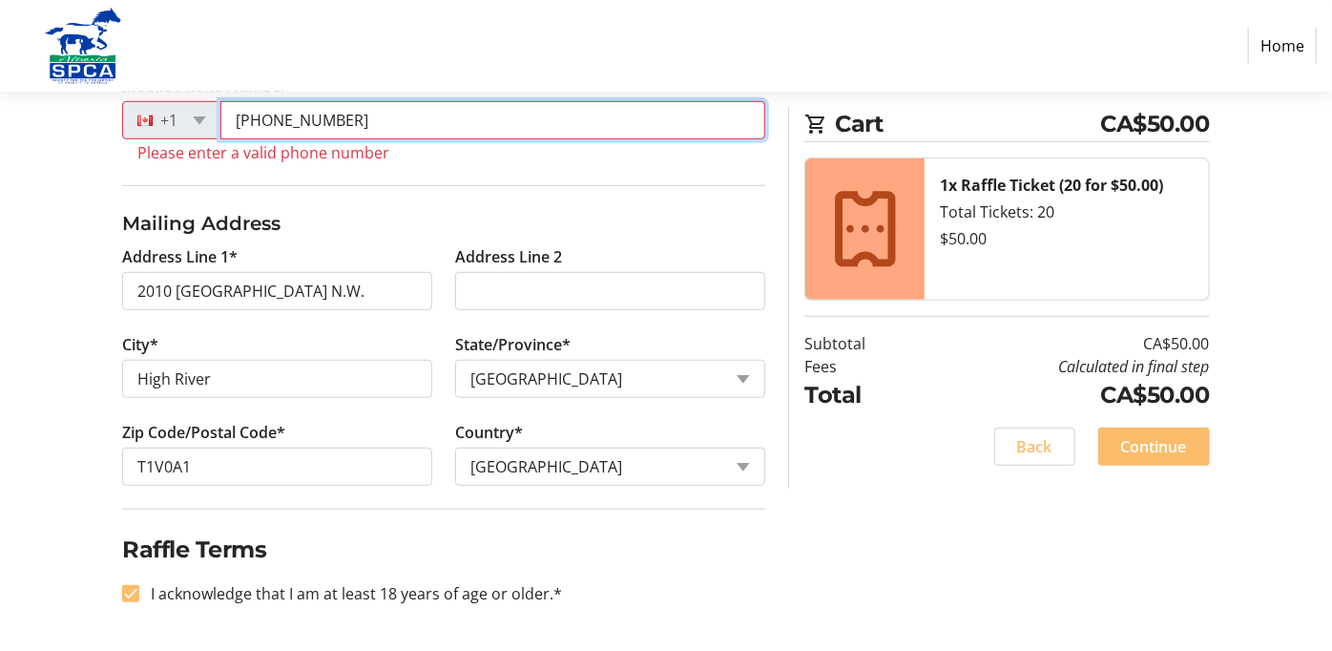
click at [561, 128] on input "(403) 9900527" at bounding box center [492, 120] width 545 height 38
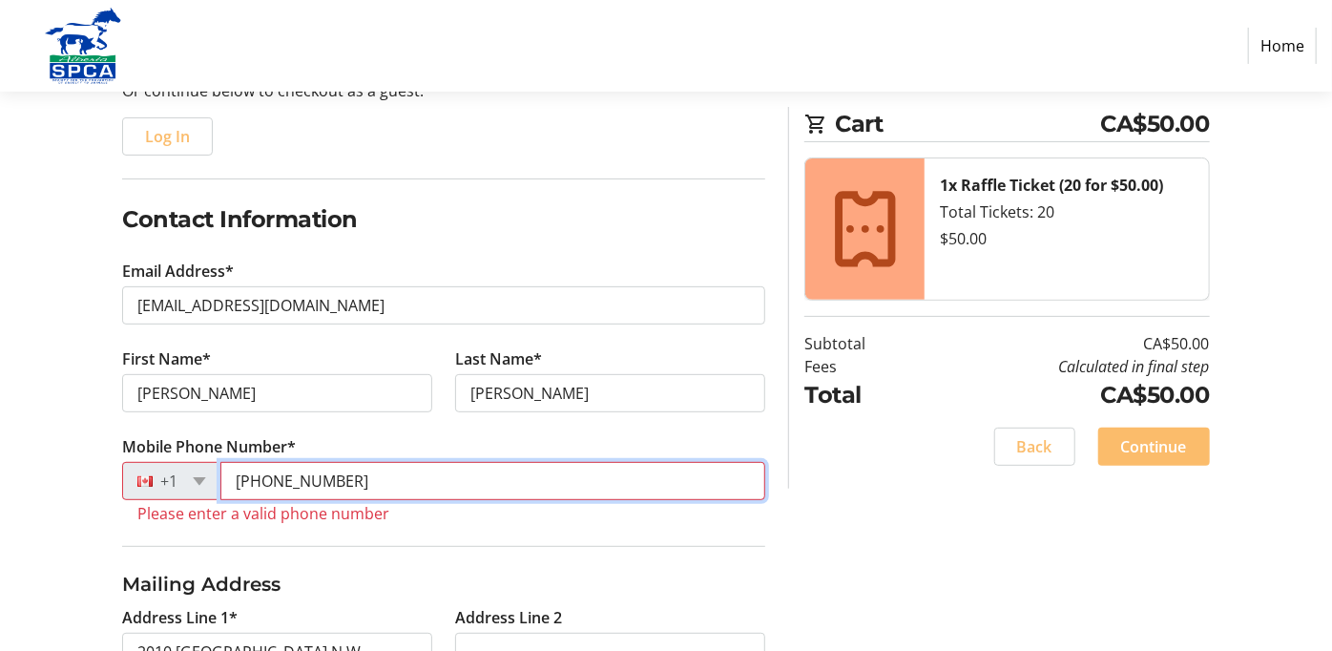
scroll to position [226, 0]
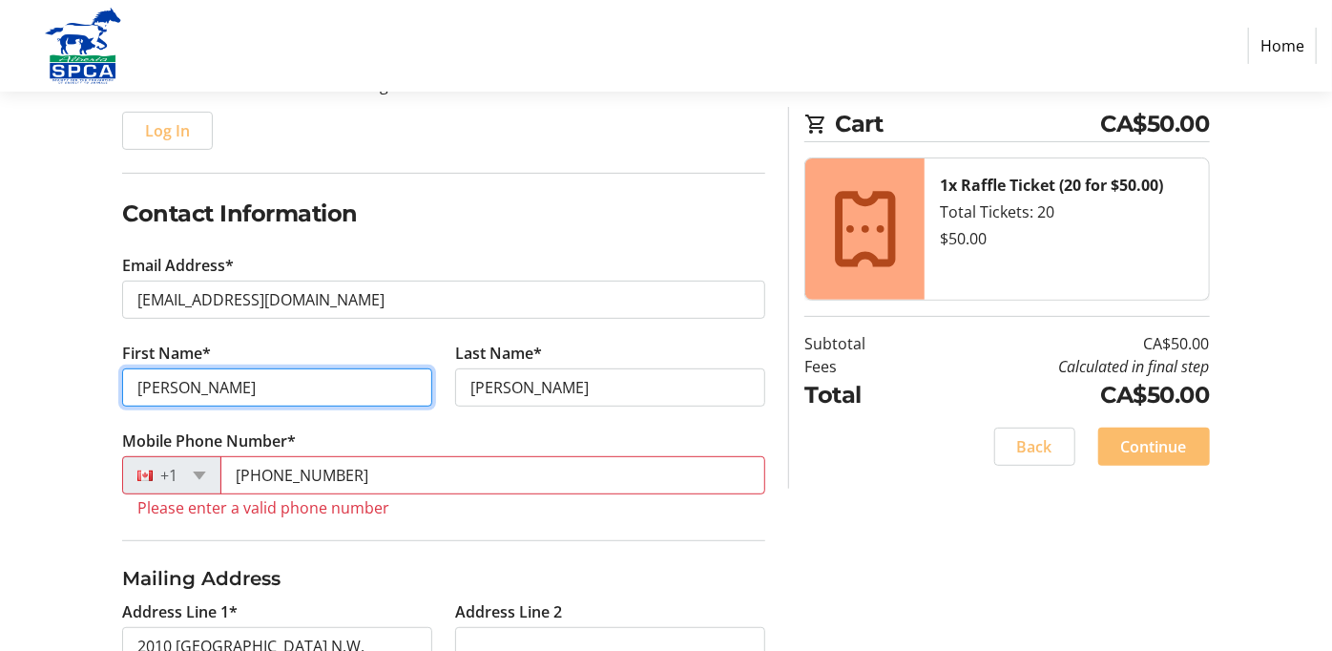
click at [356, 374] on input "[PERSON_NAME]" at bounding box center [277, 387] width 310 height 38
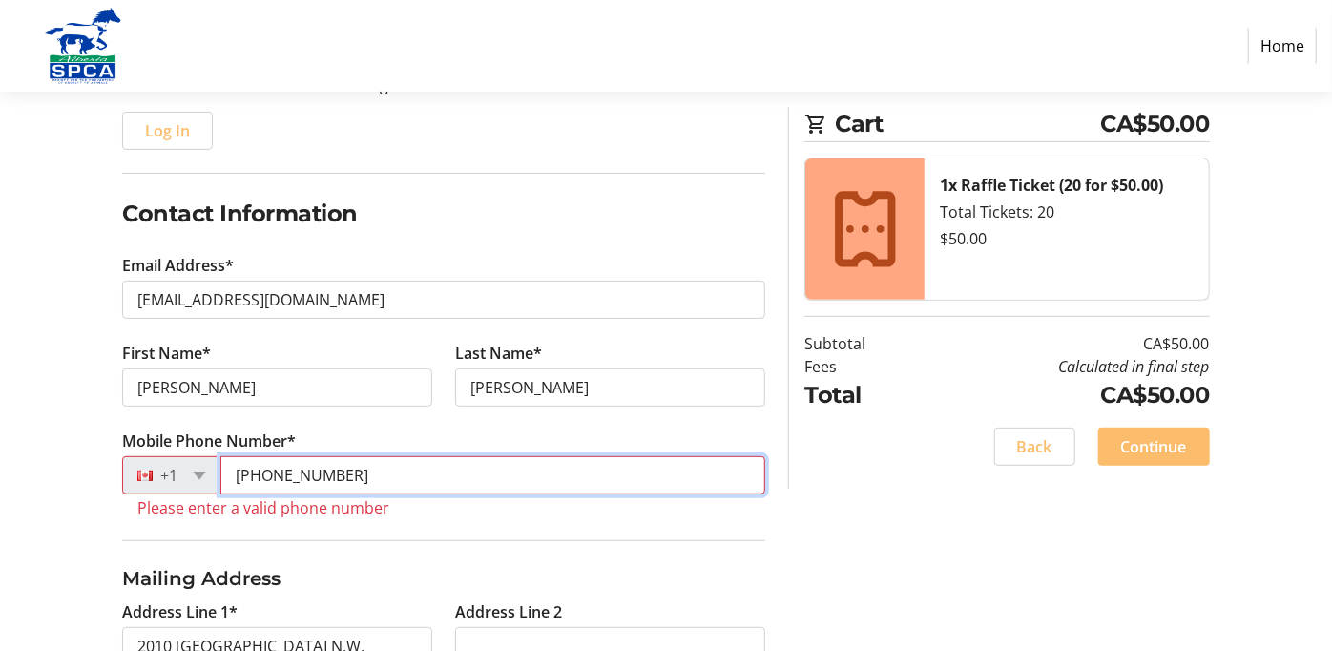
click at [514, 478] on input "(403) 9900527" at bounding box center [492, 475] width 545 height 38
type input "("
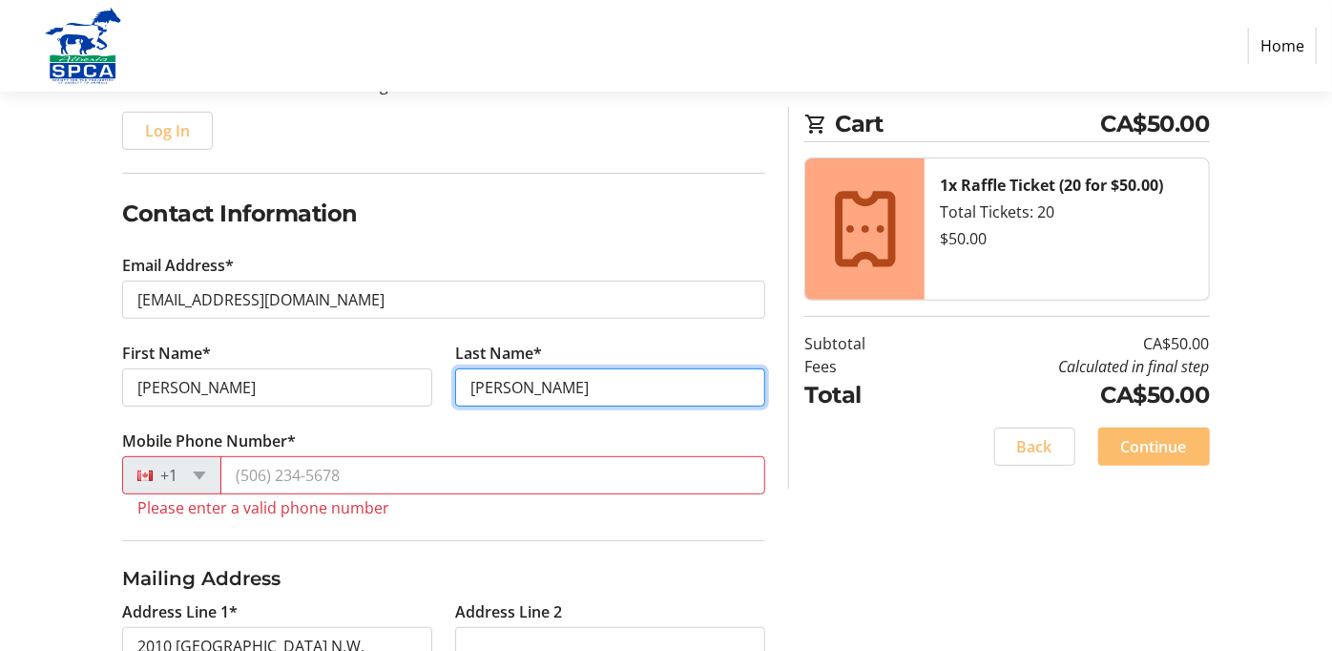
click at [567, 383] on input "[PERSON_NAME]" at bounding box center [610, 387] width 310 height 38
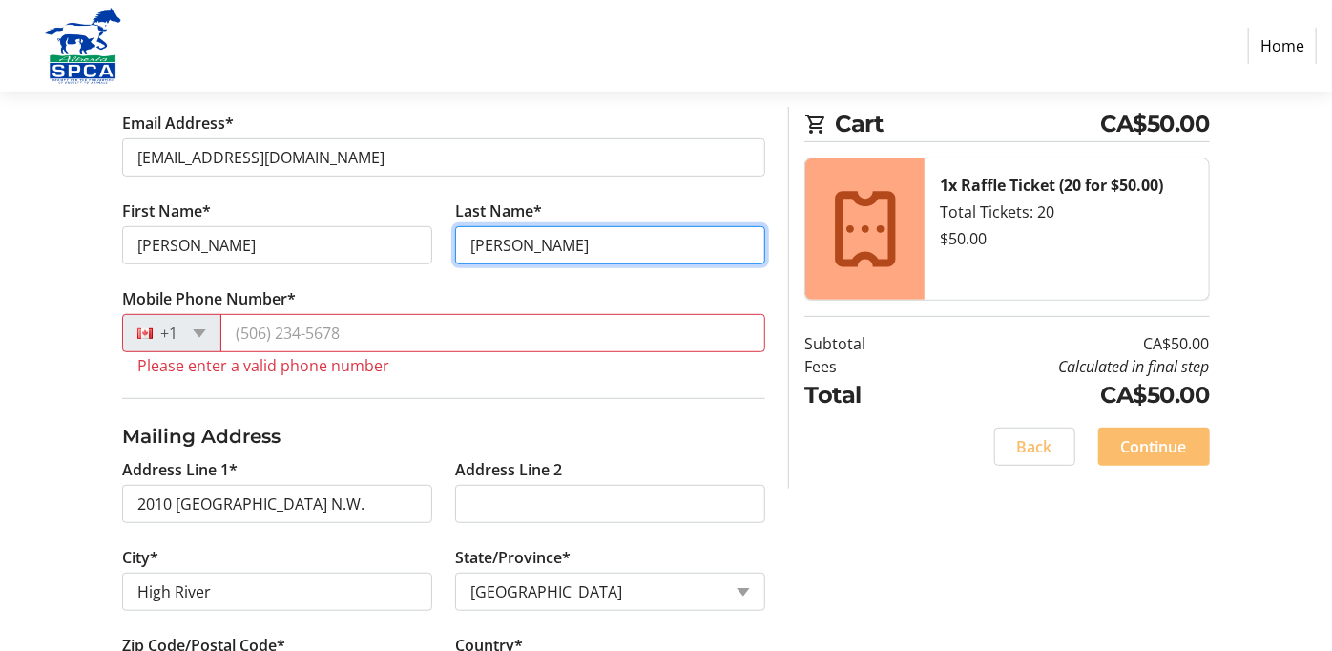
scroll to position [368, 0]
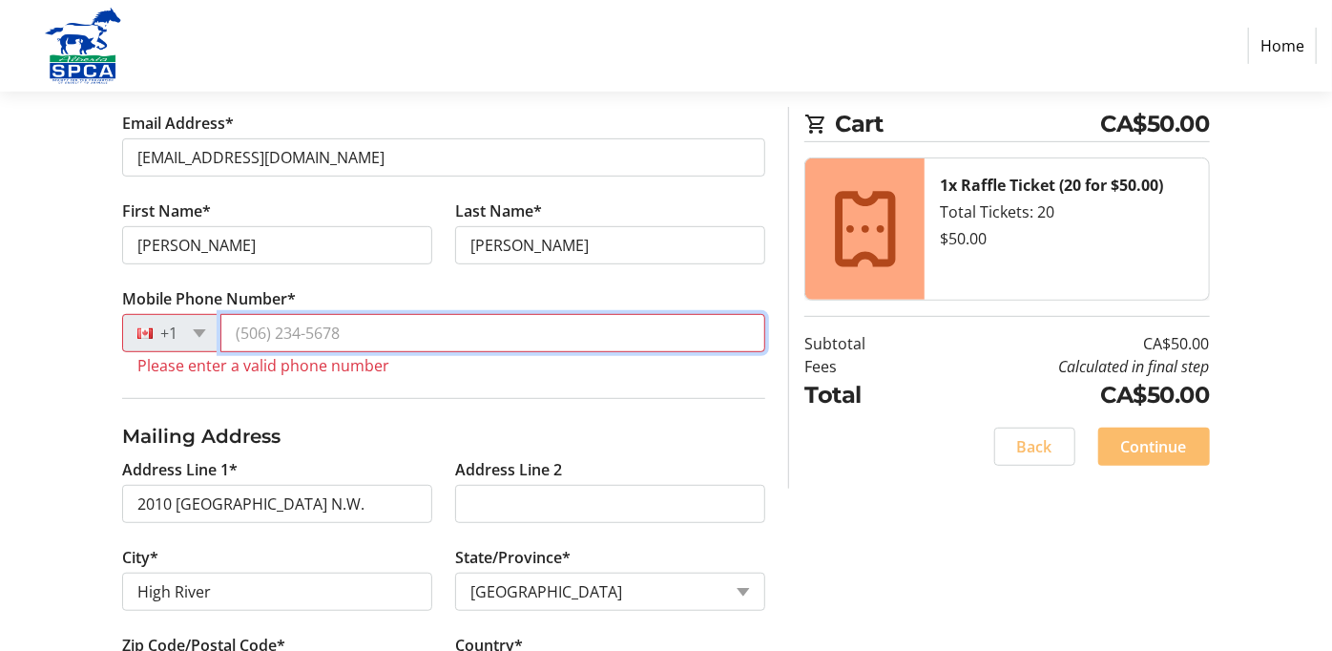
click at [535, 343] on input "Mobile Phone Number*" at bounding box center [492, 333] width 545 height 38
type input "4"
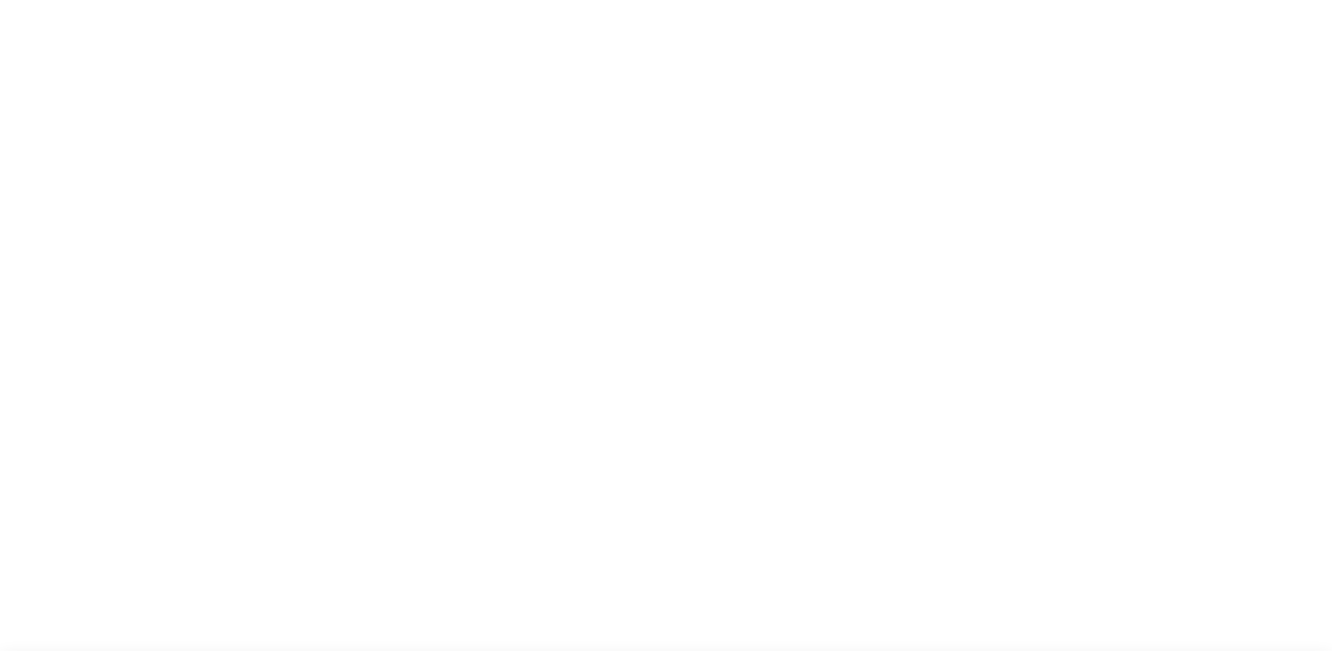
select select "AB"
select select "CA"
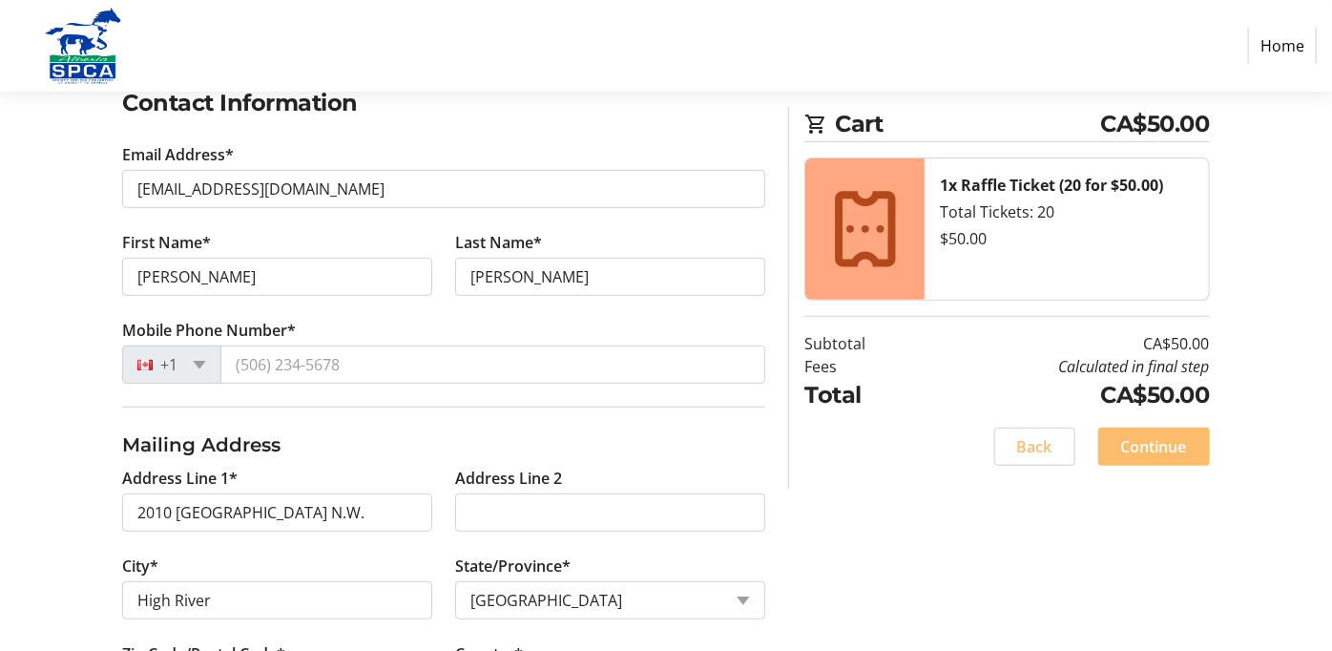
scroll to position [340, 0]
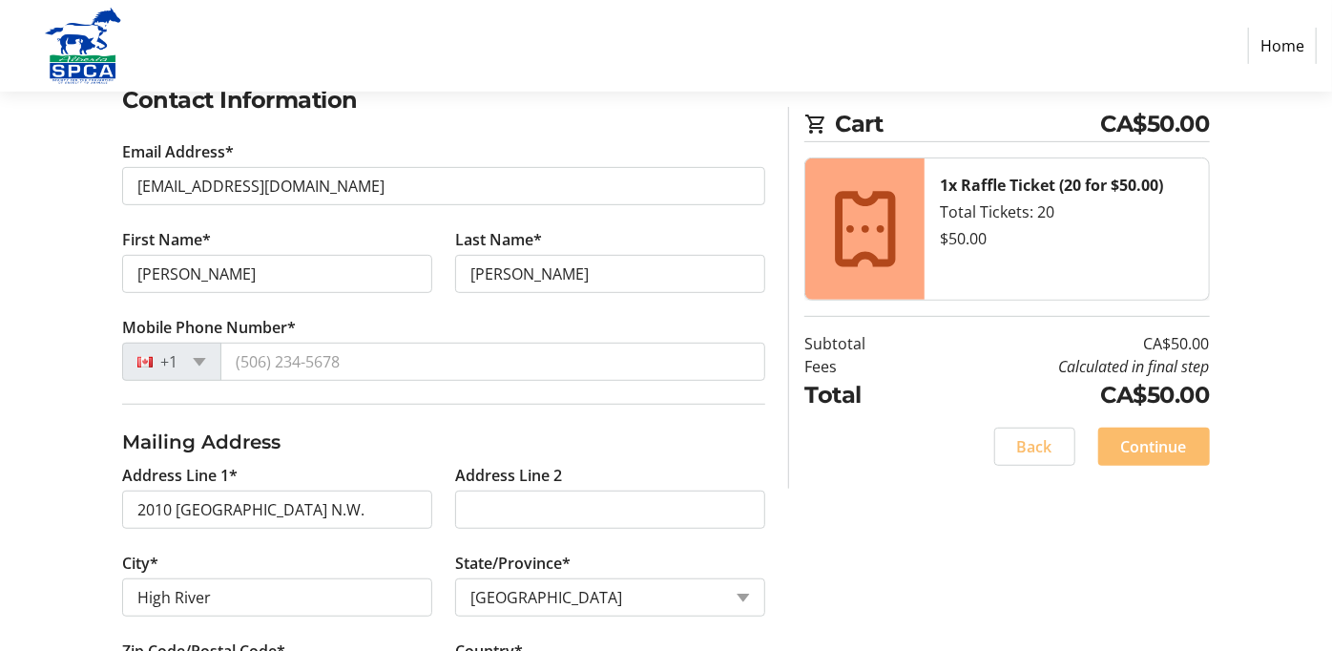
click at [44, 230] on div "Log In to Your Account (Optional) Or continue below to checkout as a guest. Log…" at bounding box center [666, 389] width 1332 height 959
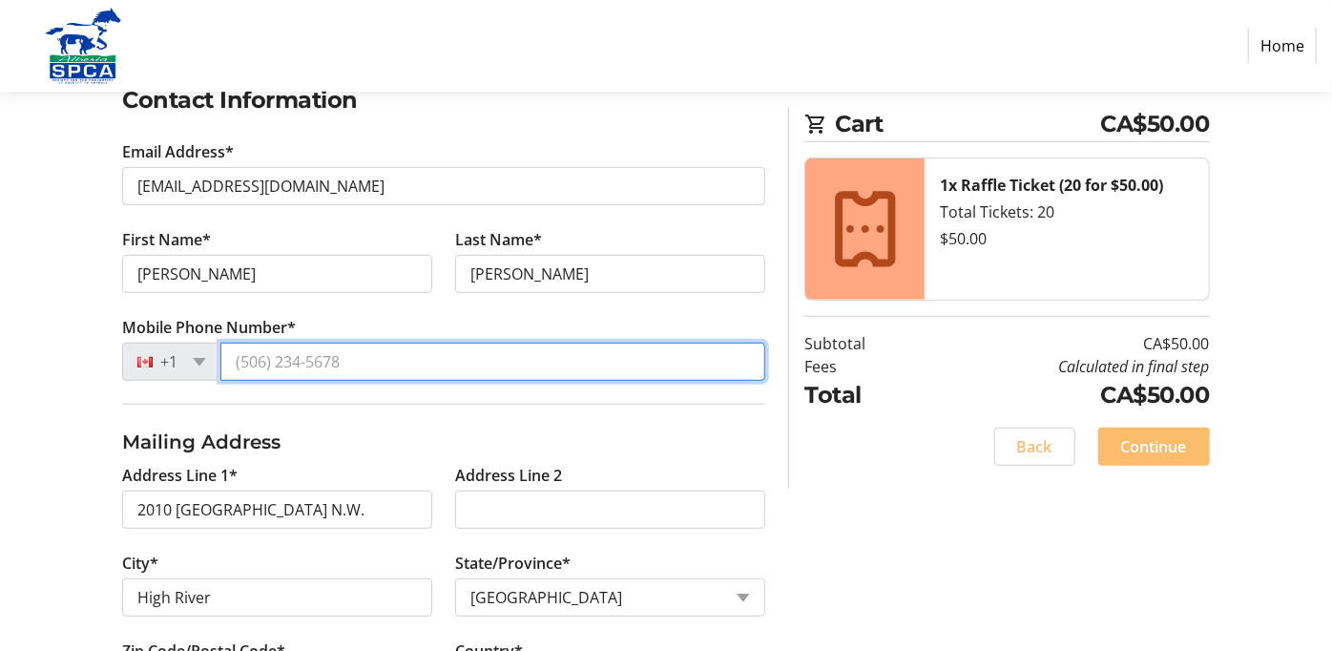
click at [358, 379] on input "Mobile Phone Number*" at bounding box center [492, 362] width 545 height 38
type input "[PHONE_NUMBER]"
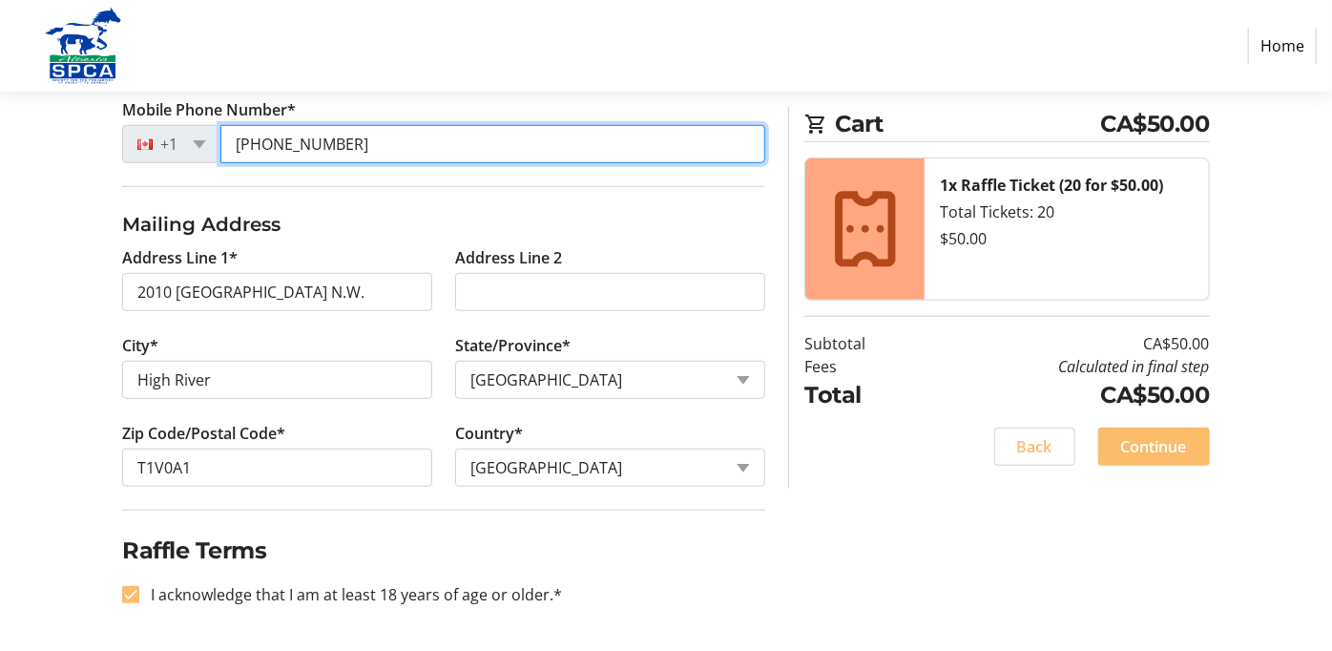
scroll to position [559, 0]
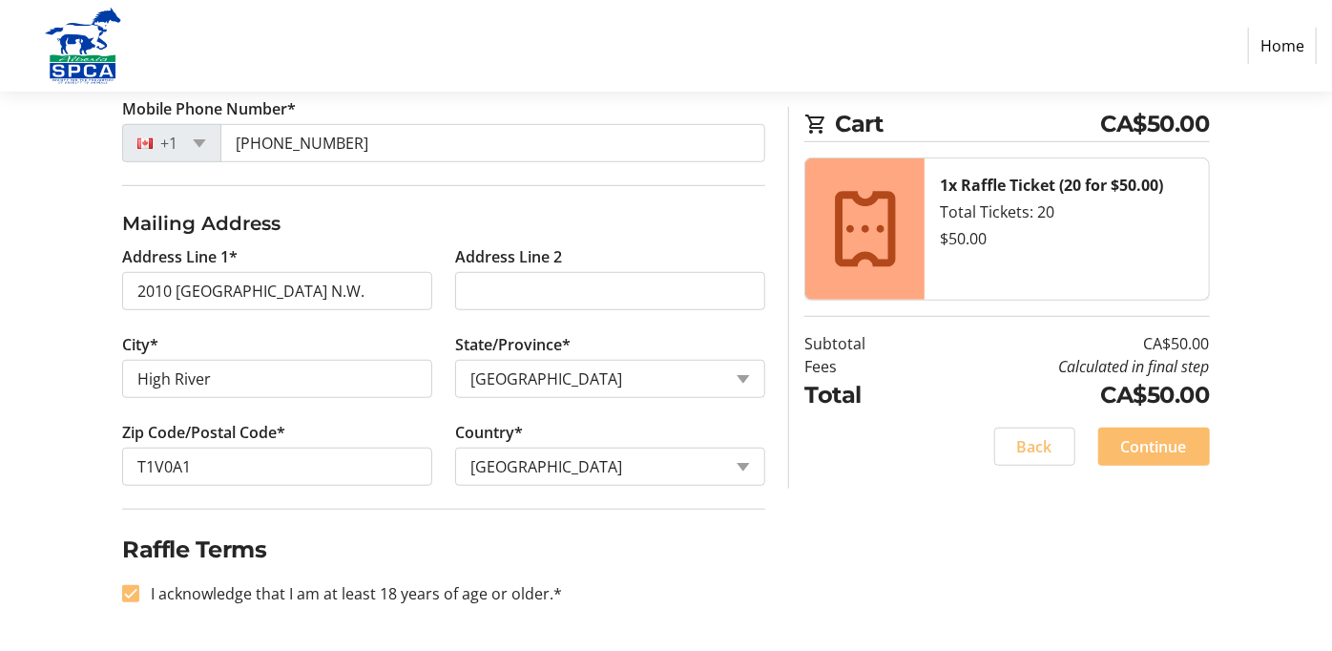
click at [1218, 545] on div "Log In to Your Account (Optional) Or continue below to checkout as a guest. Log…" at bounding box center [666, 171] width 1332 height 959
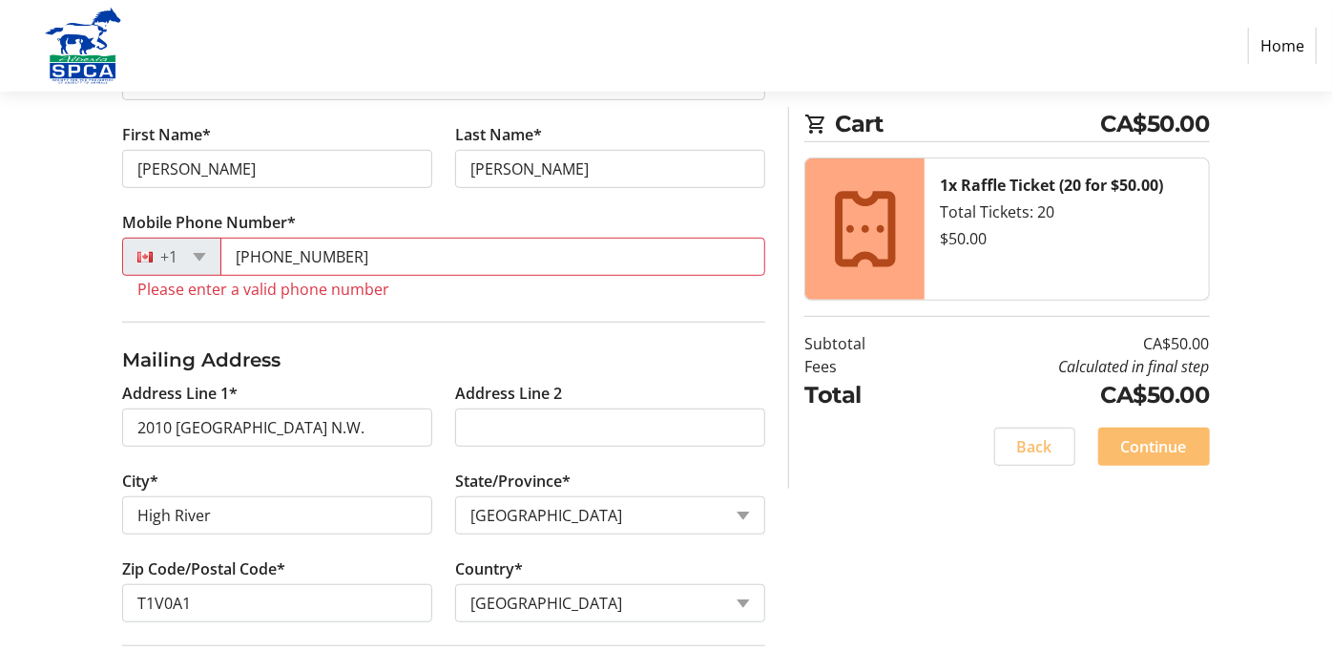
scroll to position [444, 0]
click at [1157, 454] on span "Continue" at bounding box center [1154, 446] width 66 height 23
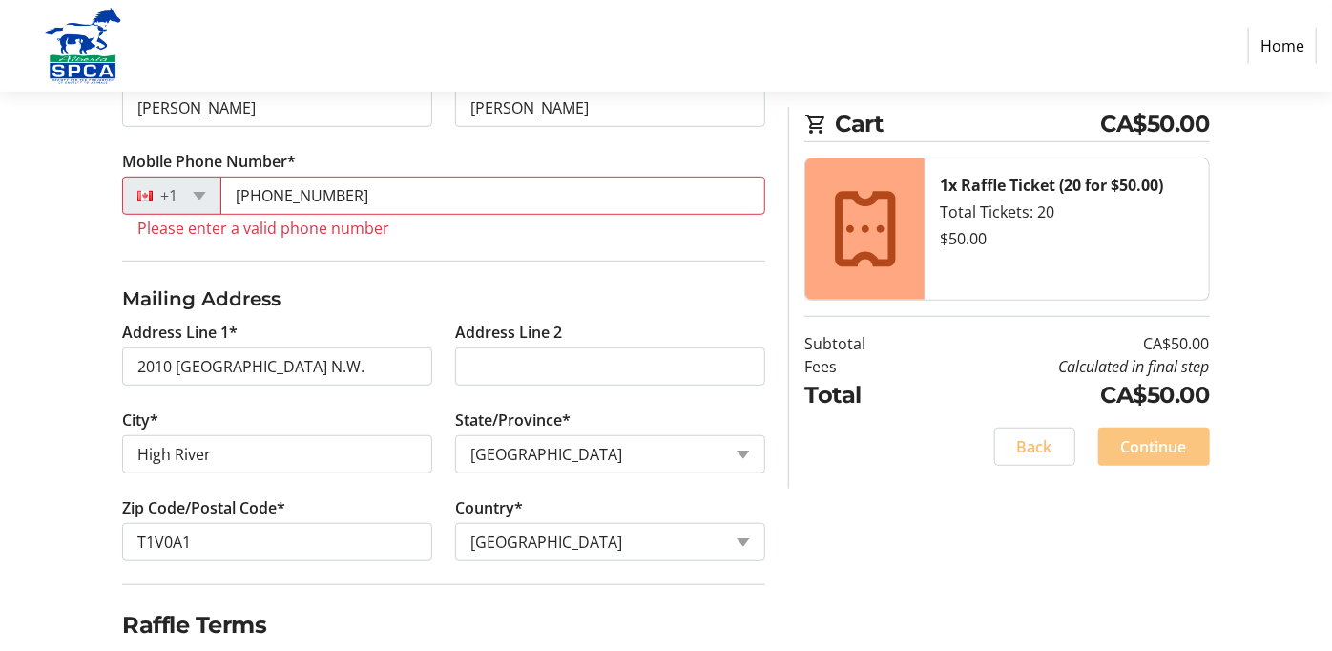
scroll to position [533, 0]
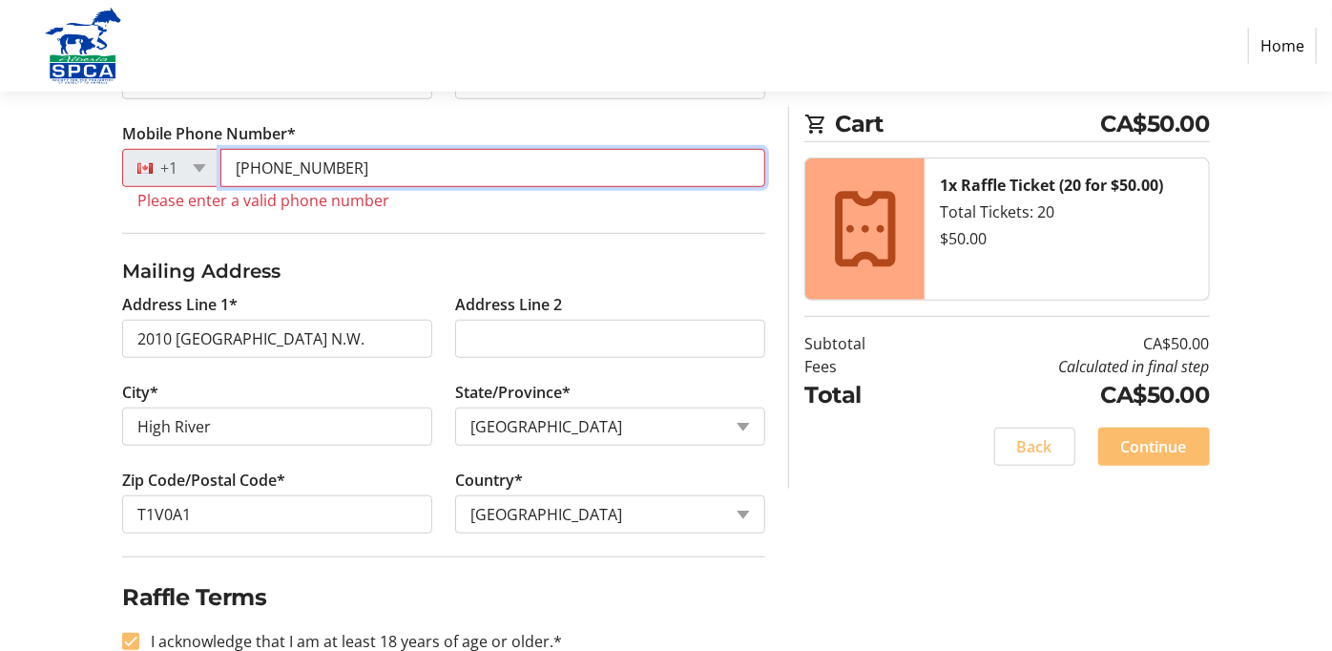
click at [518, 175] on input "[PHONE_NUMBER]" at bounding box center [492, 168] width 545 height 38
click at [357, 166] on input "[PHONE_NUMBER]" at bounding box center [492, 168] width 545 height 38
